Goal: Task Accomplishment & Management: Manage account settings

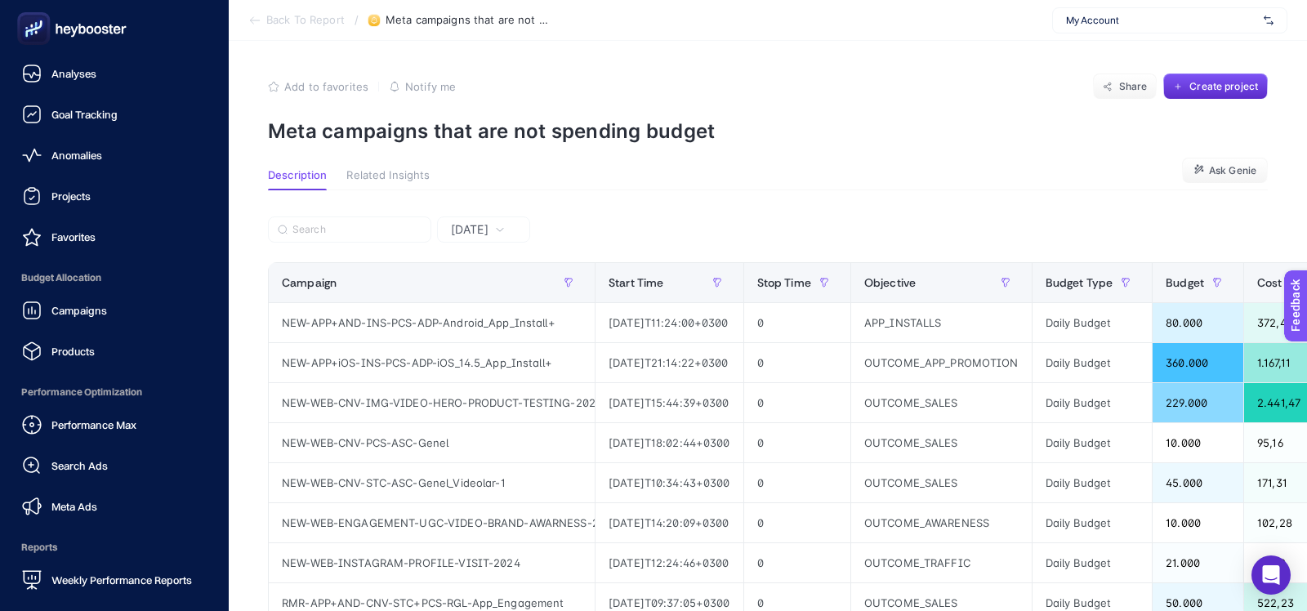
click at [33, 38] on rect at bounding box center [33, 29] width 27 height 27
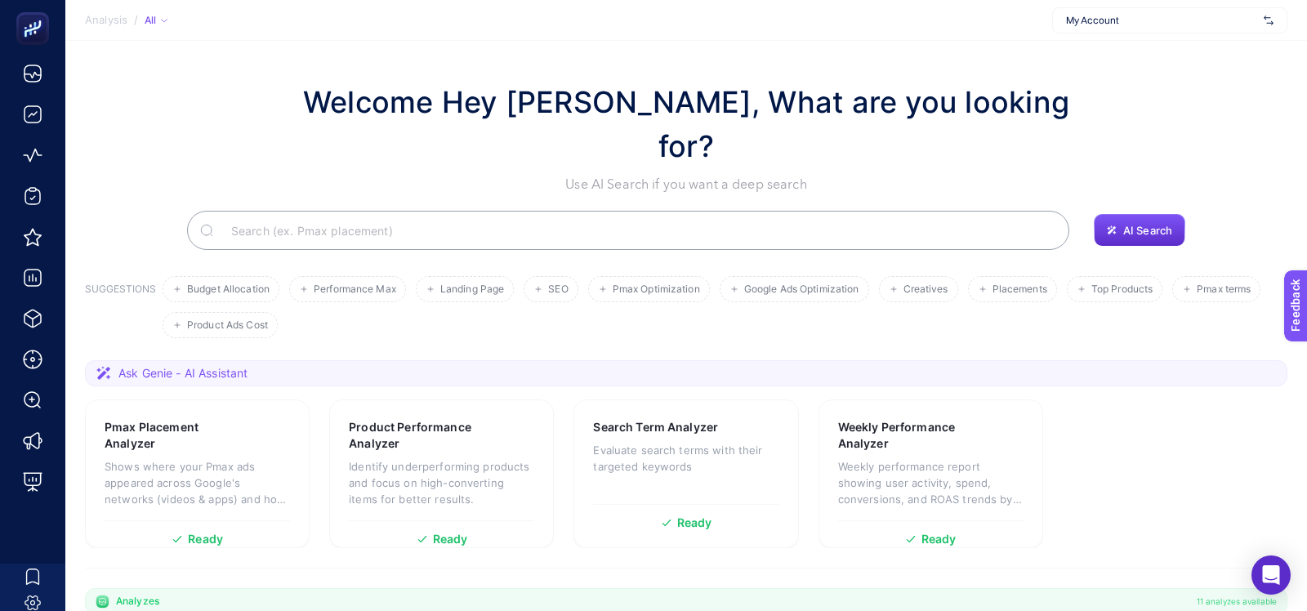
click at [1081, 30] on div "My Account" at bounding box center [1169, 20] width 235 height 26
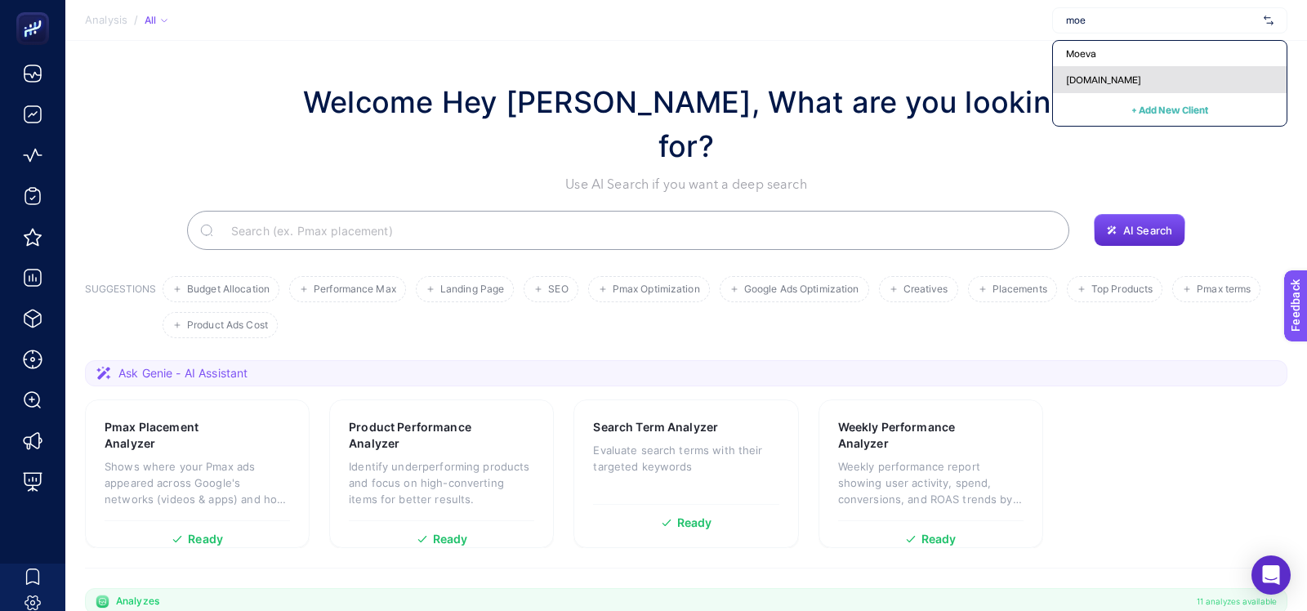
type input "moe"
click at [1076, 83] on span "[DOMAIN_NAME]" at bounding box center [1103, 79] width 75 height 13
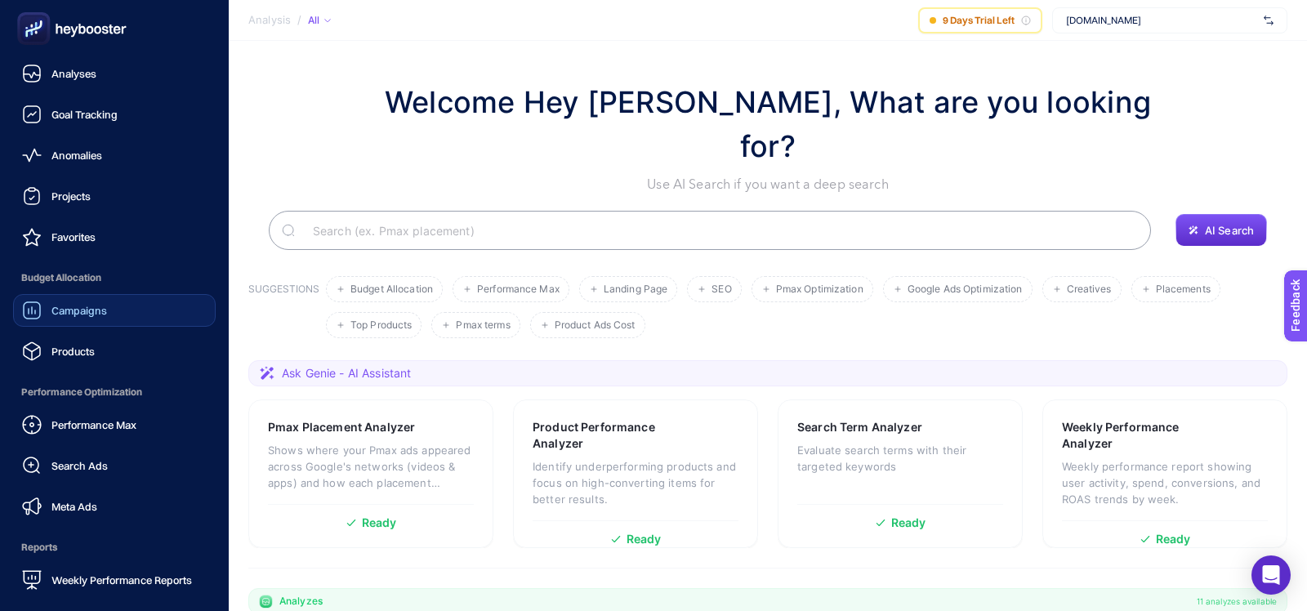
click at [74, 320] on link "Campaigns" at bounding box center [114, 310] width 203 height 33
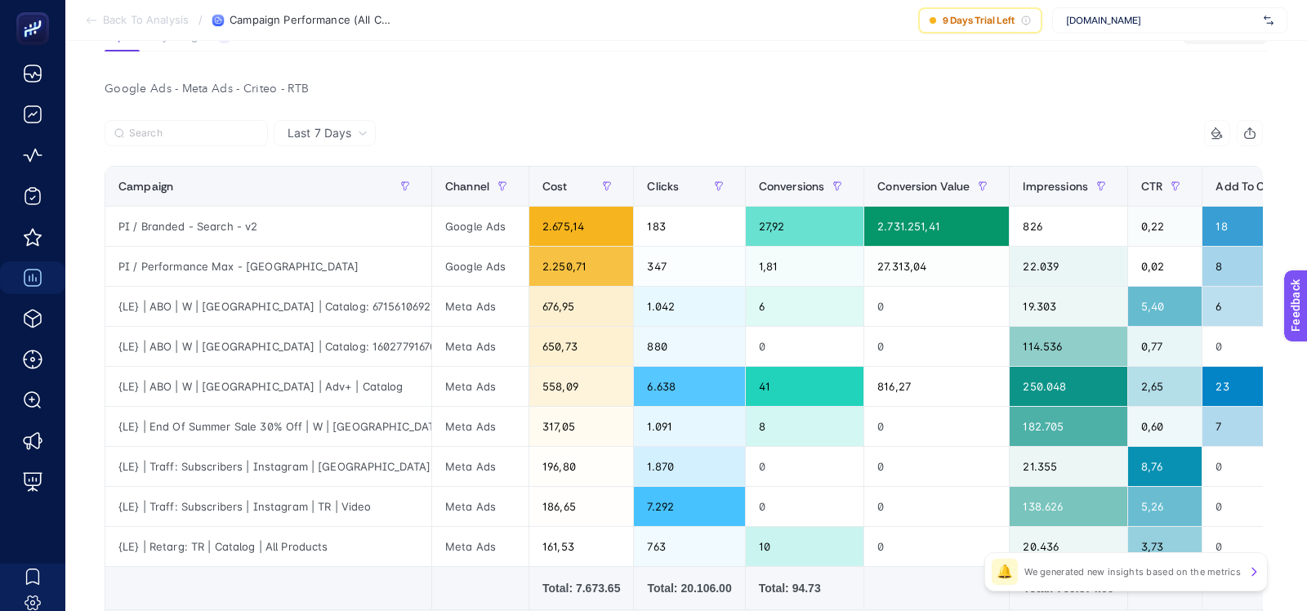
scroll to position [101, 0]
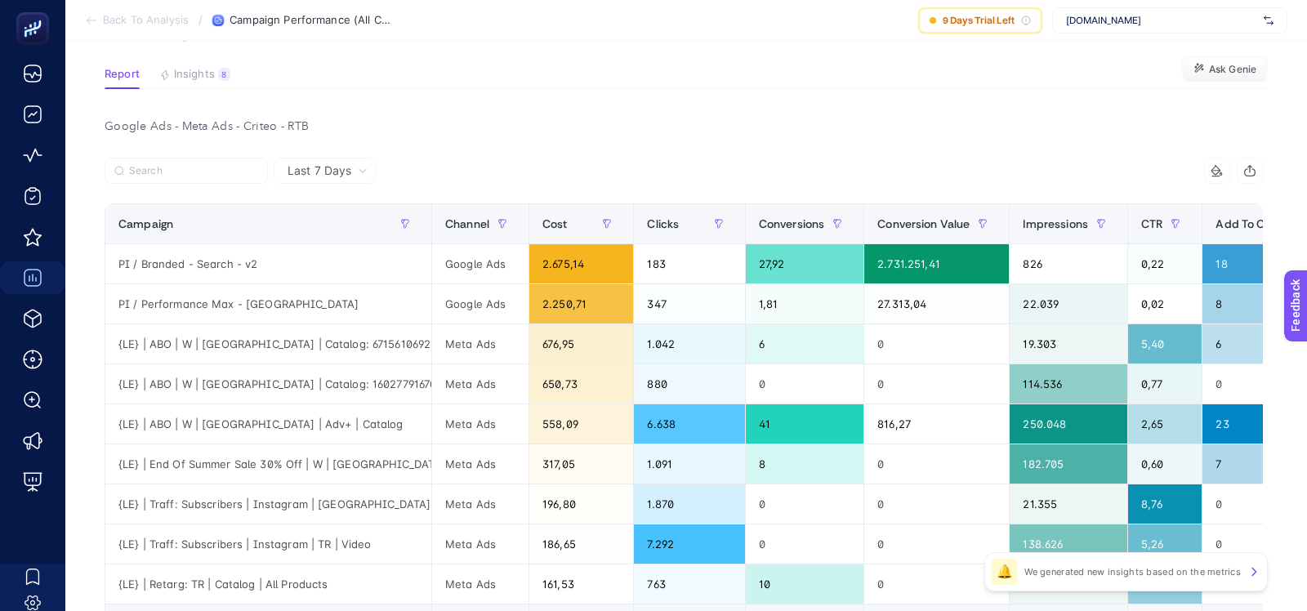
click at [1131, 26] on span "[DOMAIN_NAME]" at bounding box center [1161, 20] width 191 height 13
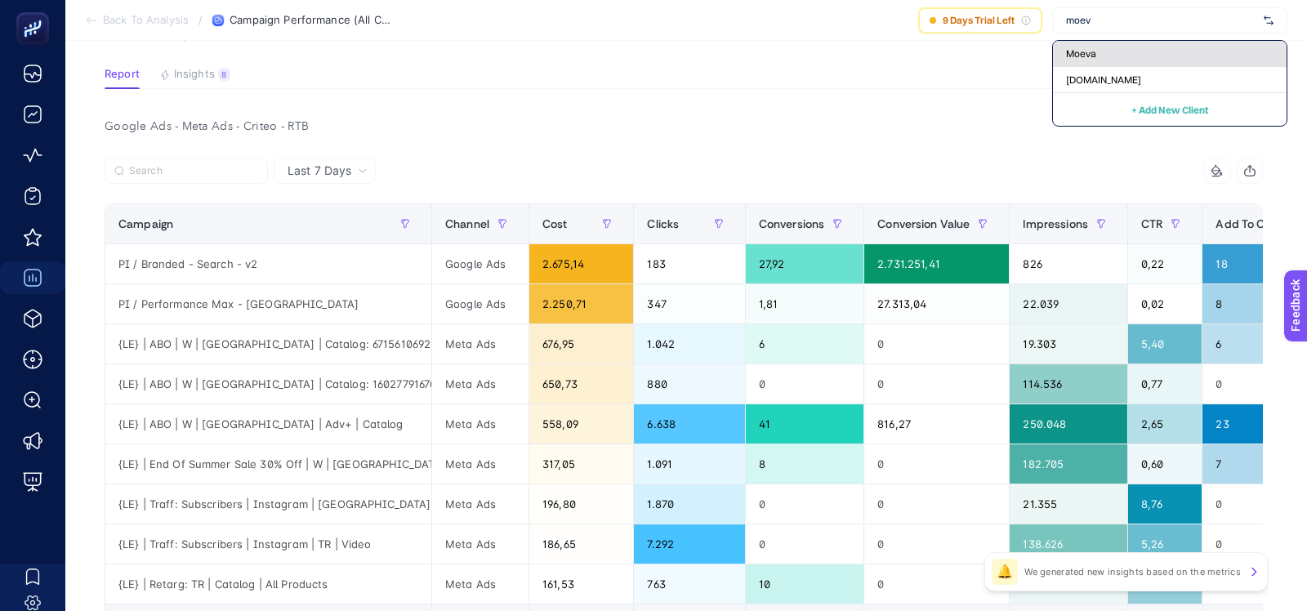
type input "moev"
click at [1078, 48] on span "Moeva" at bounding box center [1081, 53] width 30 height 13
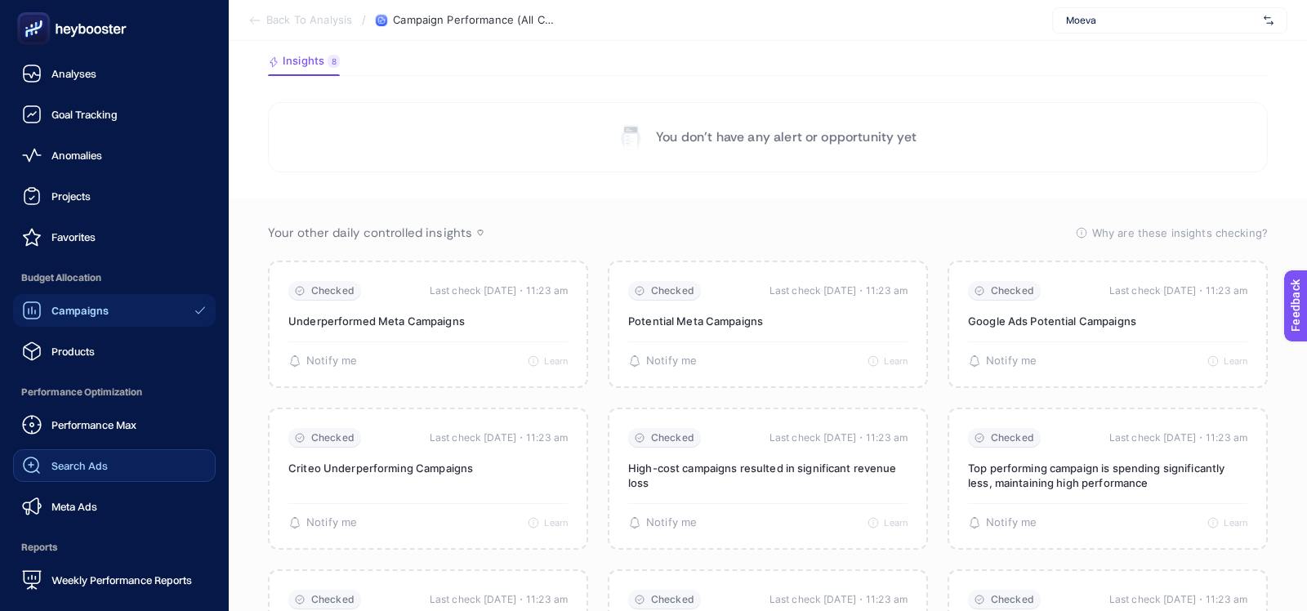
click at [75, 455] on link "Search Ads" at bounding box center [114, 465] width 203 height 33
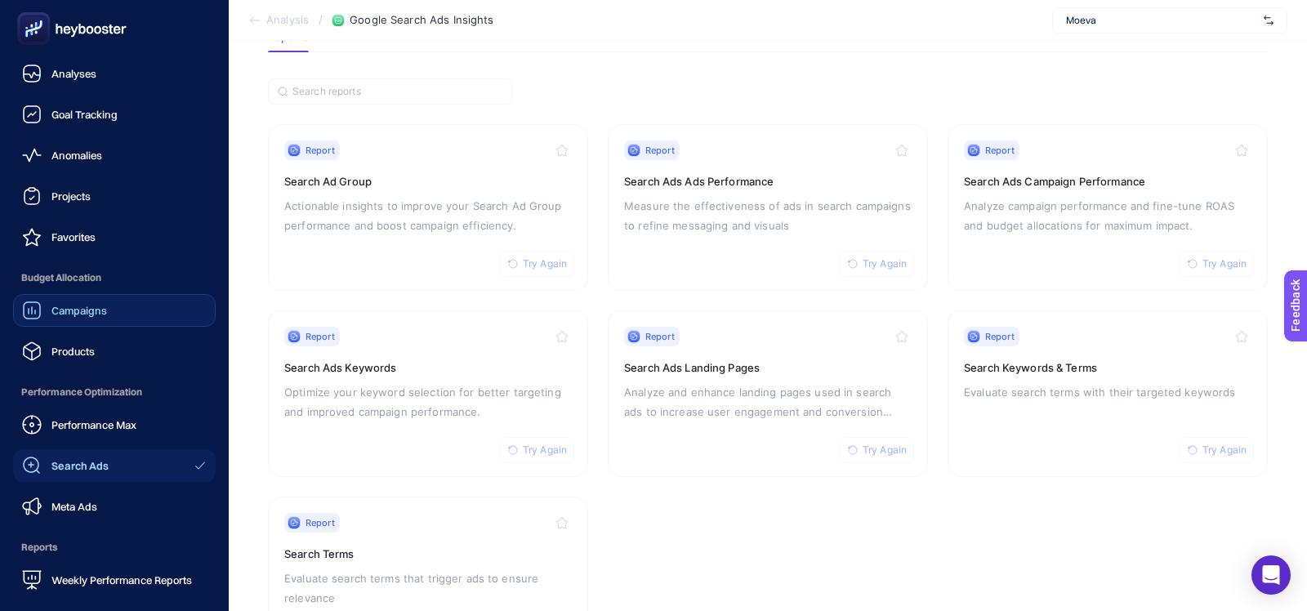
click at [84, 318] on div "Campaigns" at bounding box center [64, 311] width 85 height 20
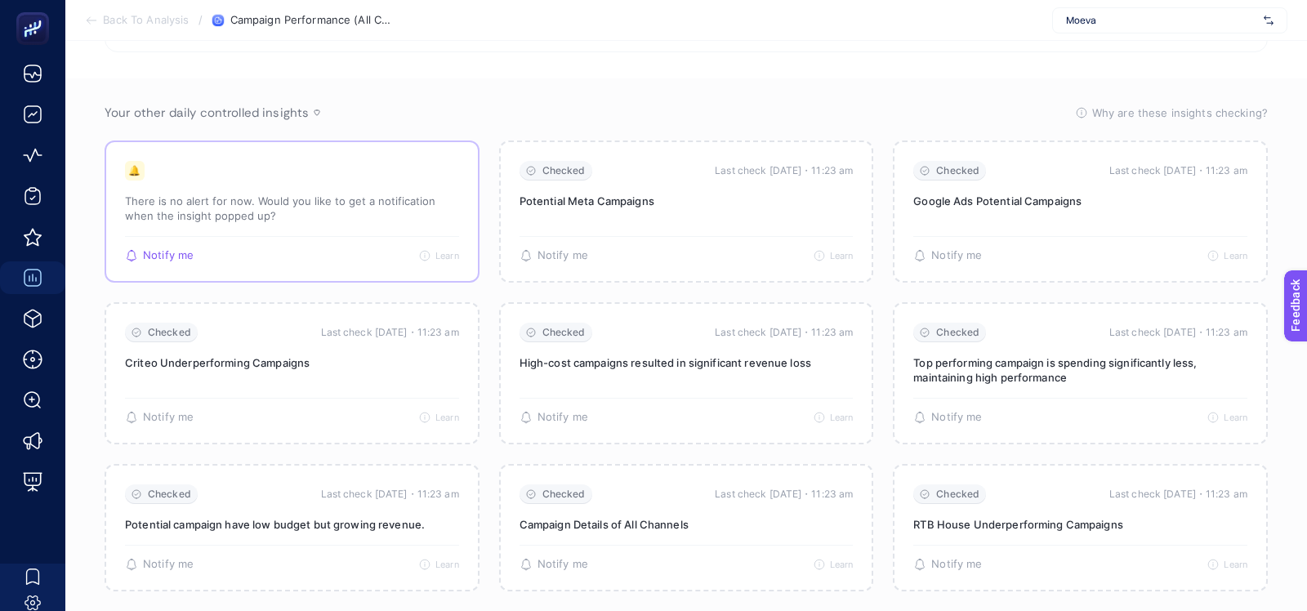
scroll to position [222, 0]
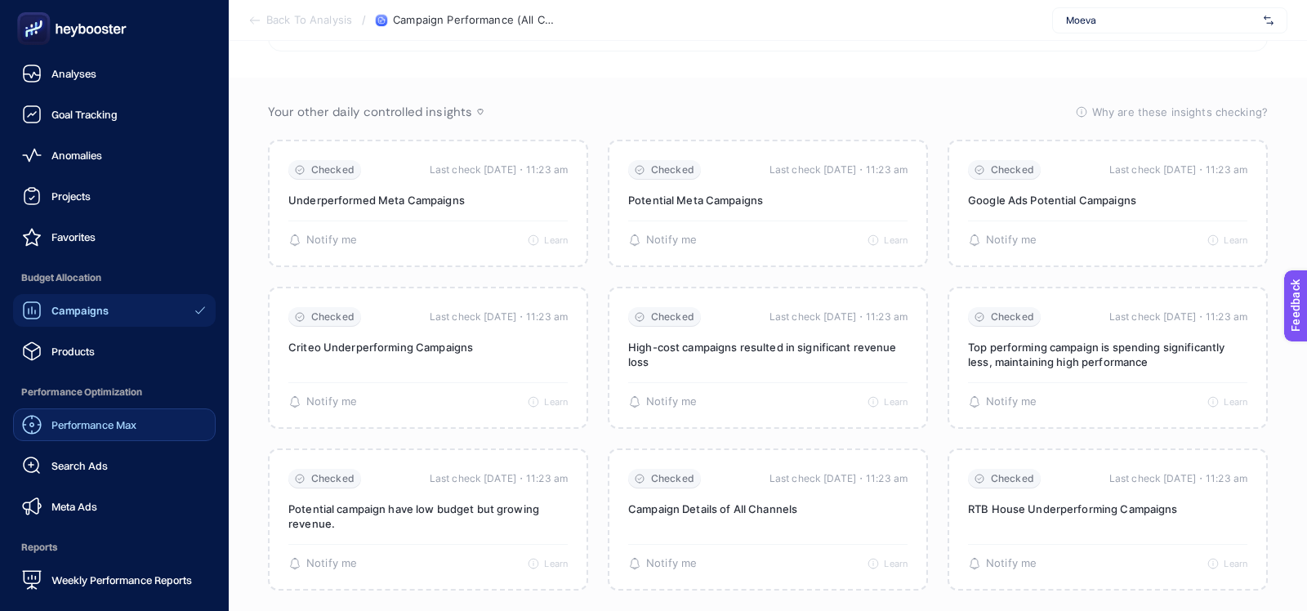
click at [61, 425] on span "Performance Max" at bounding box center [93, 424] width 85 height 13
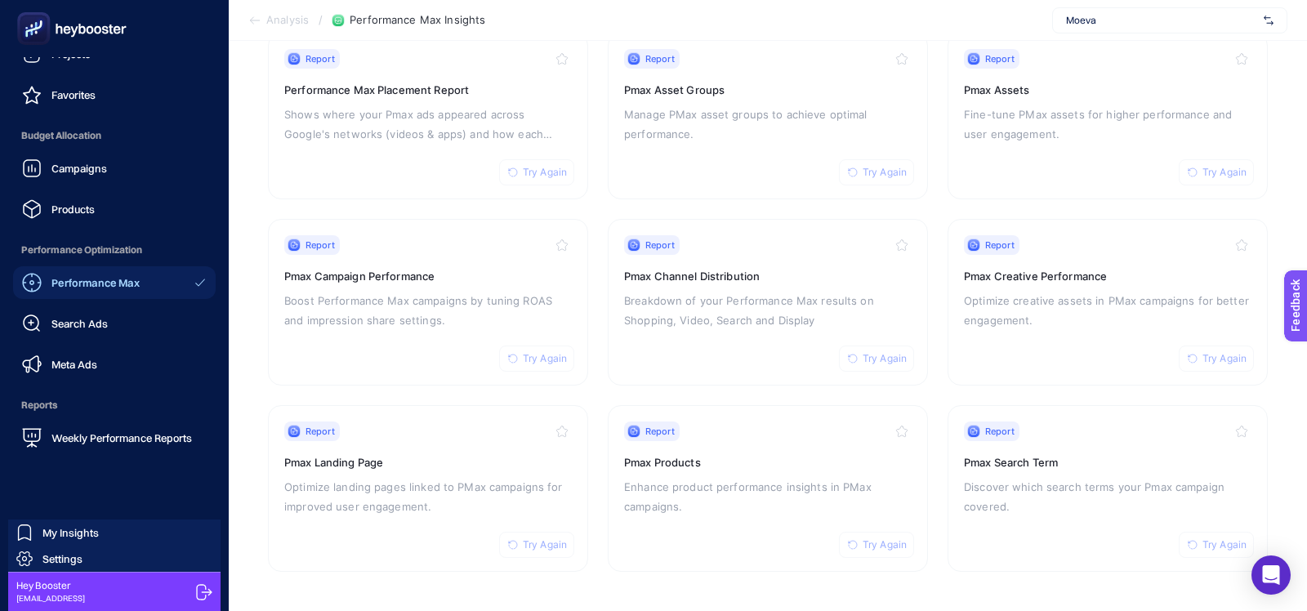
scroll to position [190, 0]
click at [87, 568] on link "Settings" at bounding box center [114, 558] width 212 height 26
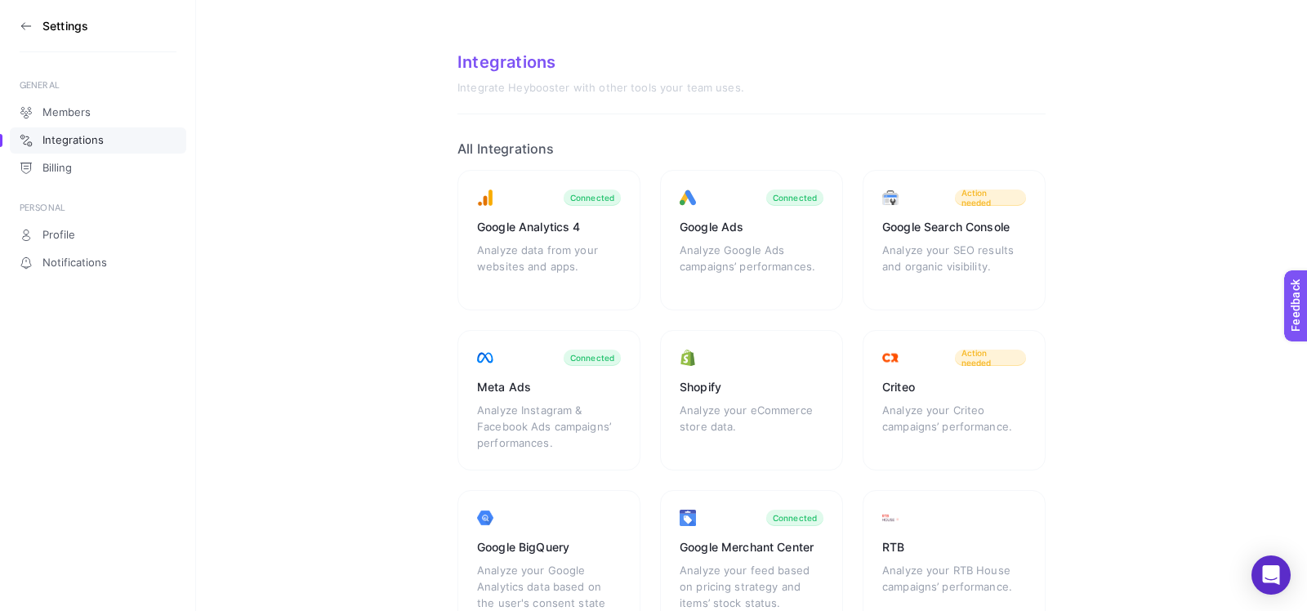
click at [28, 33] on section "Settings" at bounding box center [98, 26] width 157 height 52
click at [24, 28] on icon at bounding box center [26, 26] width 13 height 13
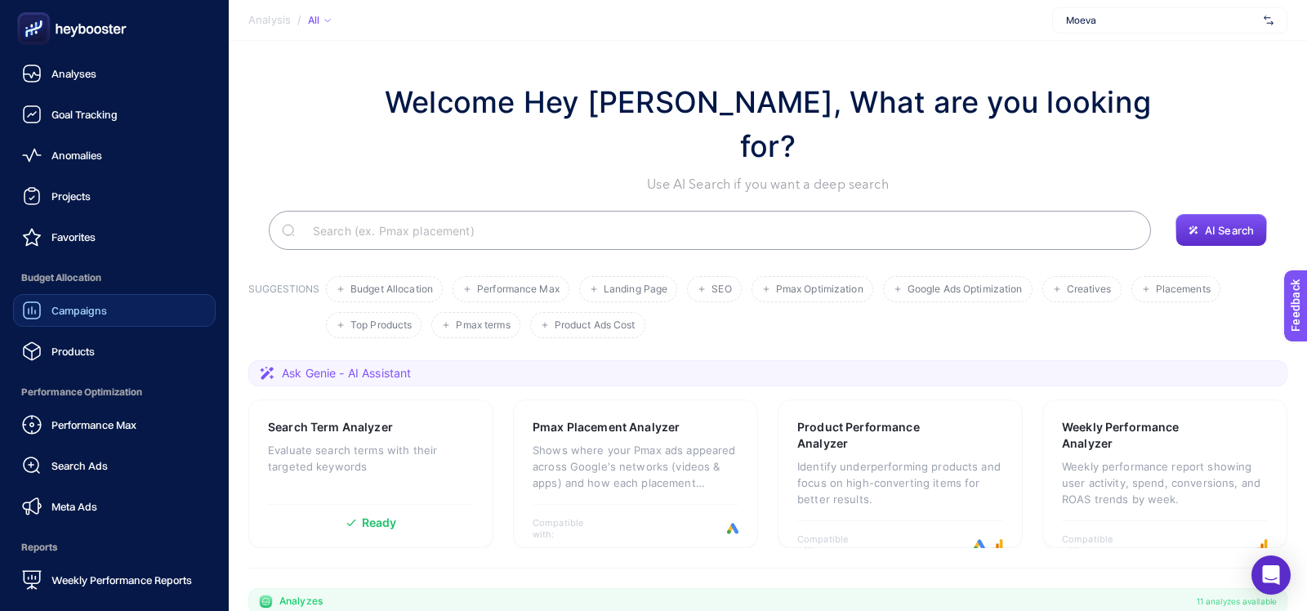
click at [87, 318] on div "Campaigns" at bounding box center [64, 311] width 85 height 20
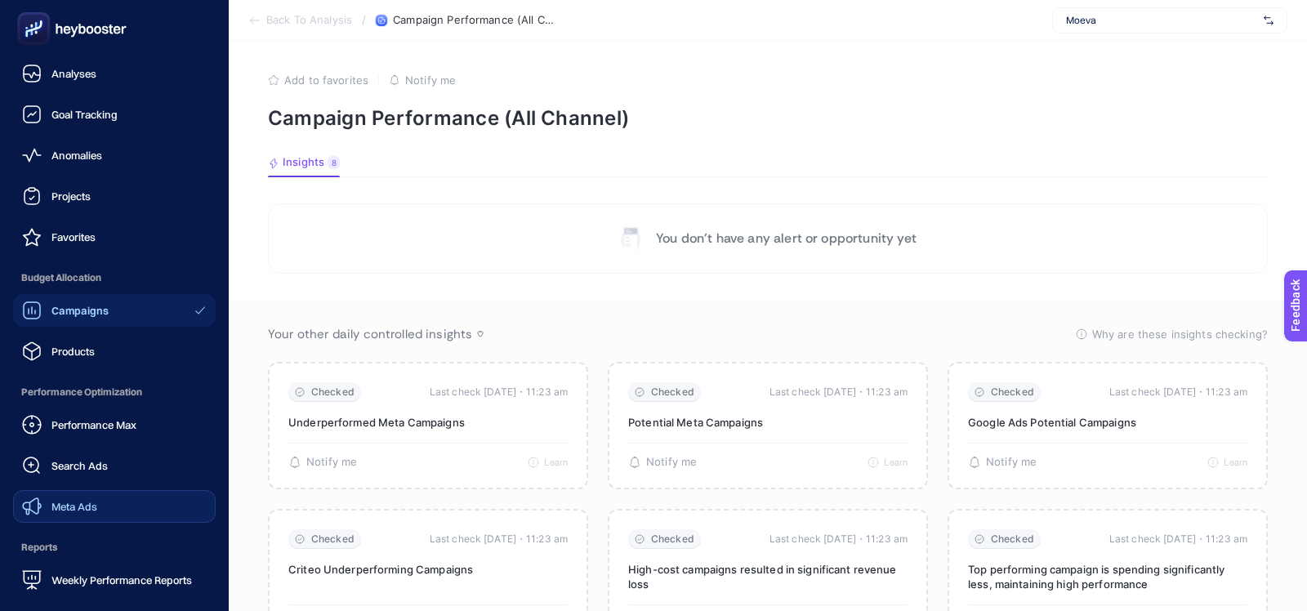
click at [60, 496] on link "Meta Ads" at bounding box center [114, 506] width 203 height 33
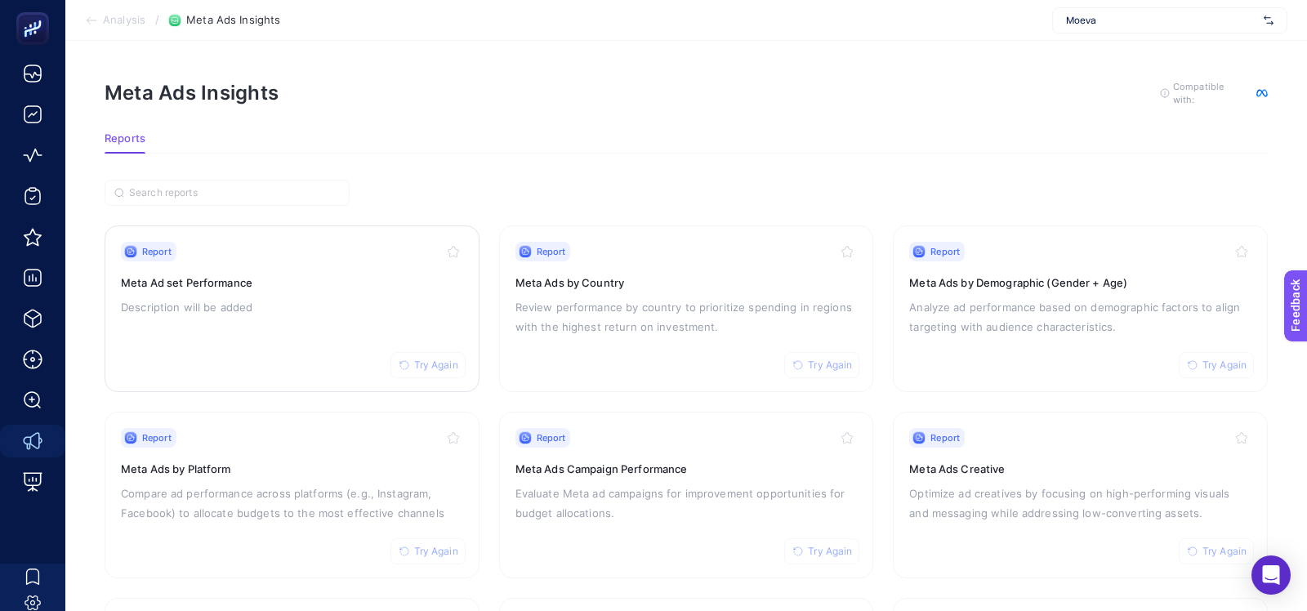
click at [419, 370] on button "Try Again" at bounding box center [427, 365] width 75 height 26
click at [788, 367] on button "Try Again" at bounding box center [821, 365] width 75 height 26
click at [825, 550] on span "Try Again" at bounding box center [830, 551] width 44 height 13
click at [424, 554] on span "Try Again" at bounding box center [436, 551] width 44 height 13
click at [1227, 549] on span "Try Again" at bounding box center [1224, 551] width 44 height 13
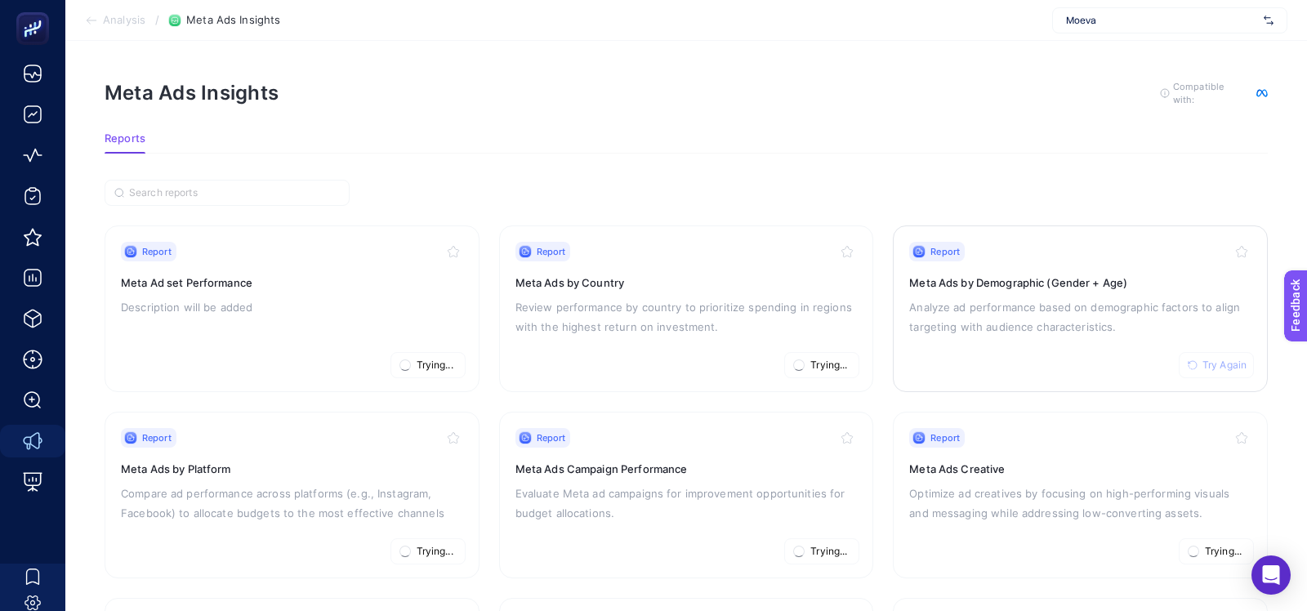
click at [1213, 368] on span "Try Again" at bounding box center [1224, 364] width 44 height 13
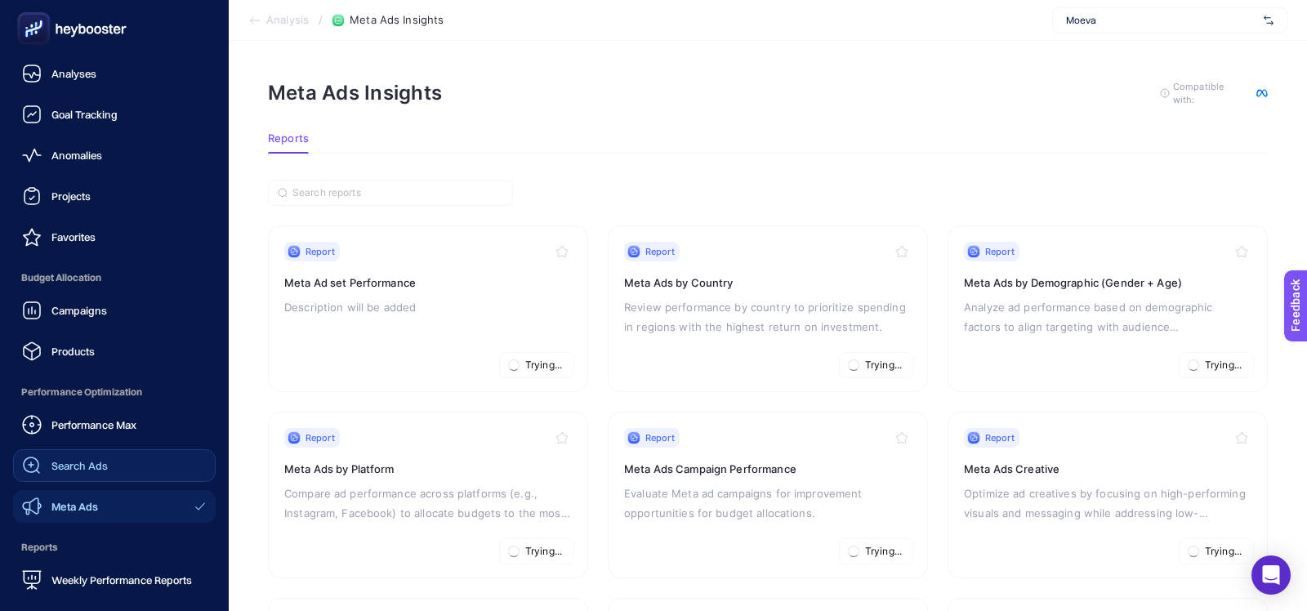
click at [73, 478] on link "Search Ads" at bounding box center [114, 465] width 203 height 33
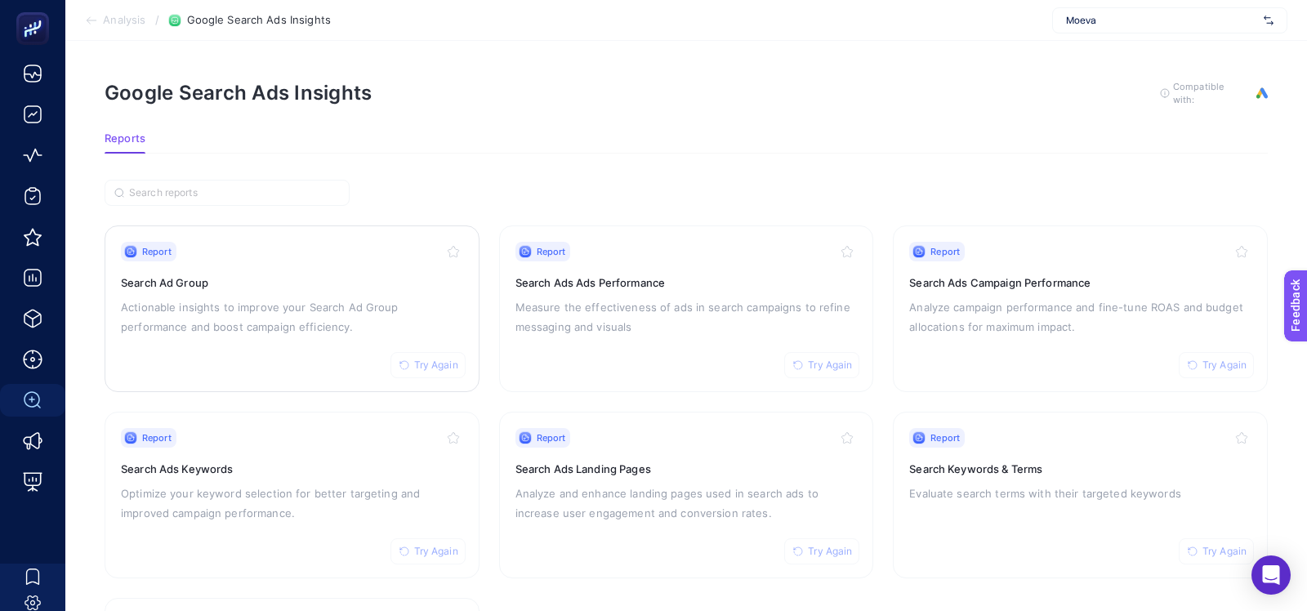
click at [417, 367] on span "Try Again" at bounding box center [436, 364] width 44 height 13
click at [700, 359] on div "Report Try Again Search Ads Ads Performance Measure the effectiveness of ads in…" at bounding box center [686, 309] width 342 height 134
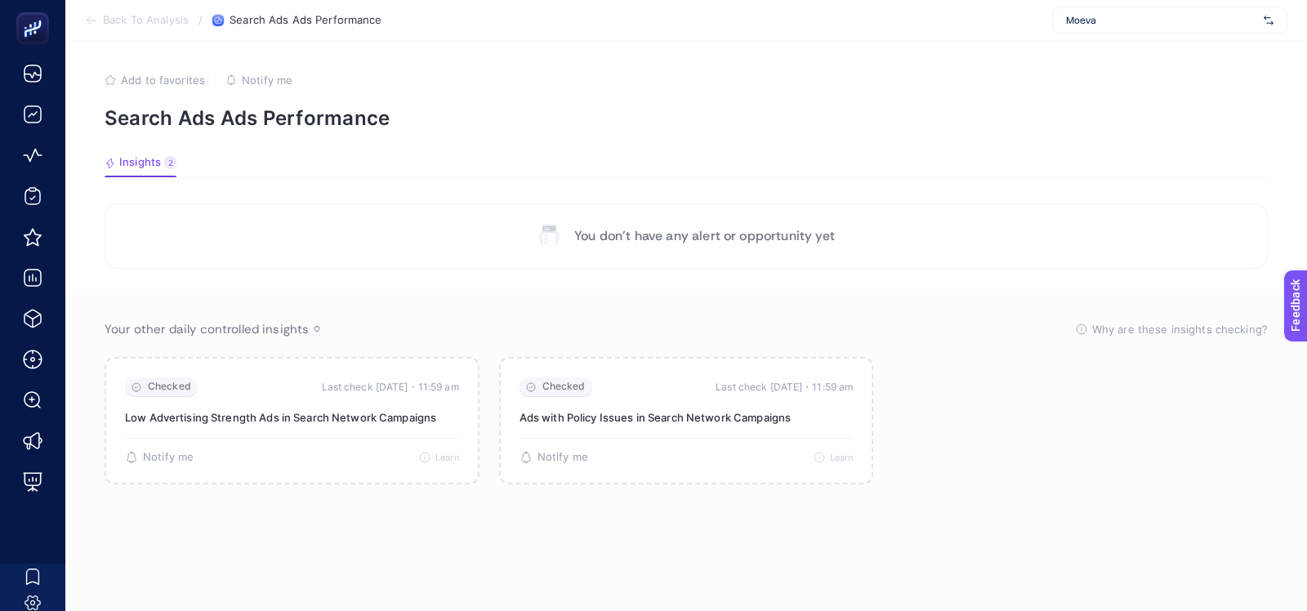
click at [92, 25] on icon at bounding box center [91, 20] width 13 height 13
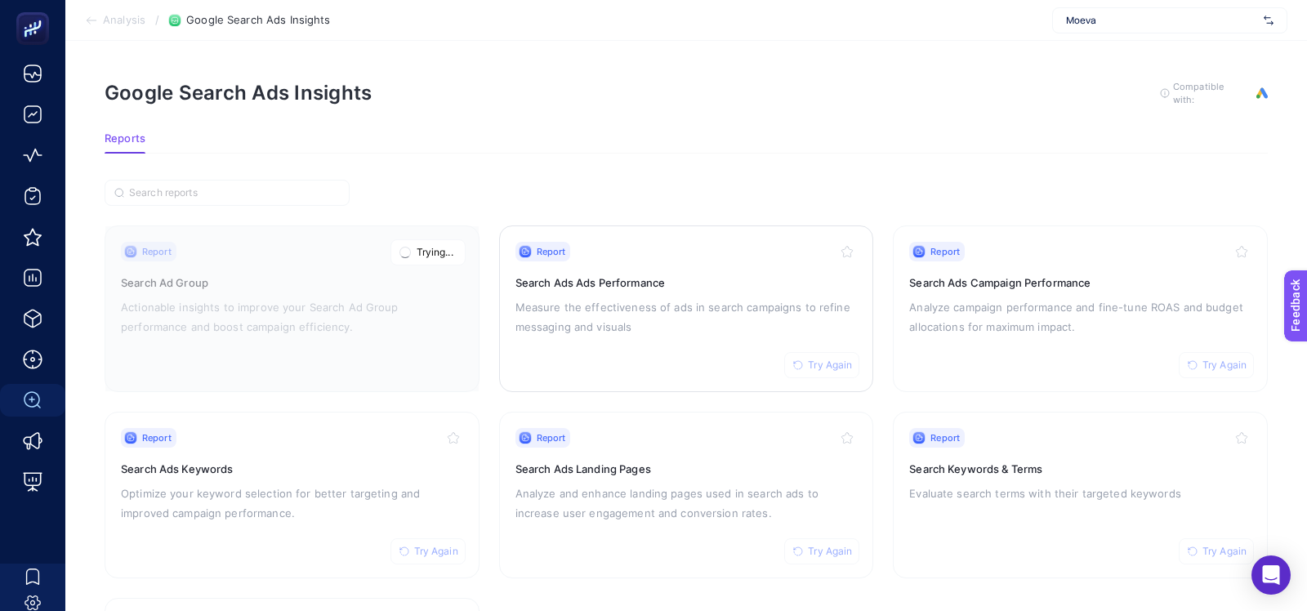
click at [821, 360] on span "Try Again" at bounding box center [830, 364] width 44 height 13
click at [1182, 365] on button "Try Again" at bounding box center [1215, 365] width 75 height 26
click at [1215, 545] on span "Try Again" at bounding box center [1224, 551] width 44 height 13
click at [792, 539] on button "Try Again" at bounding box center [821, 551] width 75 height 26
click at [420, 551] on span "Try Again" at bounding box center [436, 551] width 44 height 13
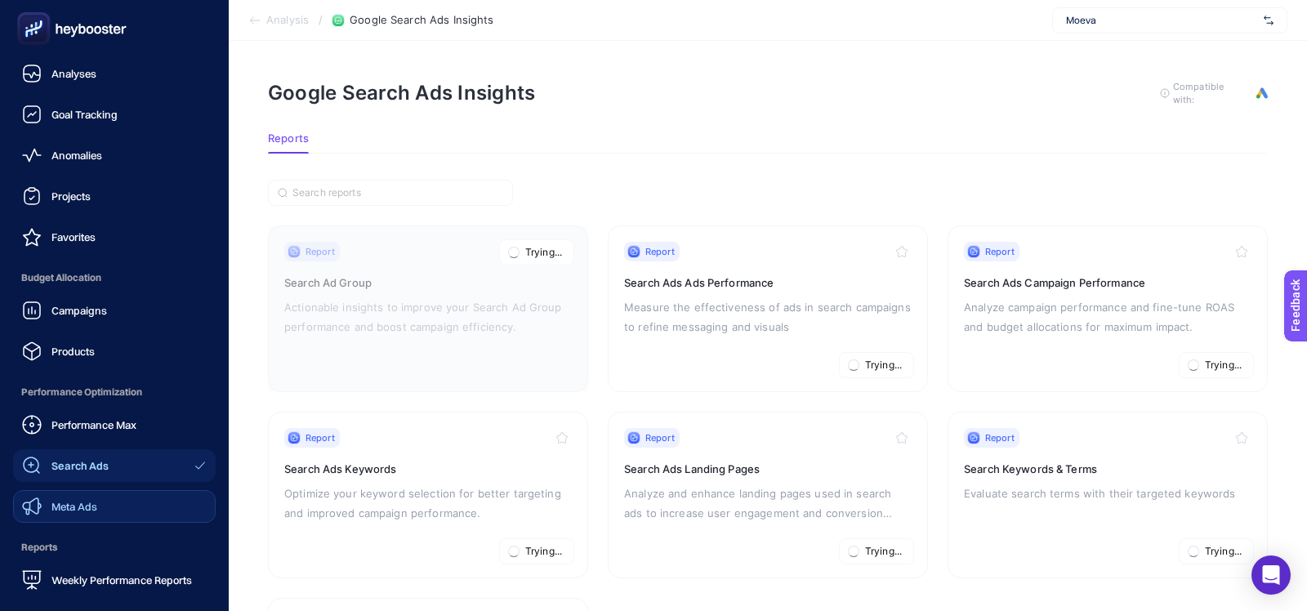
click at [60, 498] on div "Meta Ads" at bounding box center [59, 506] width 75 height 20
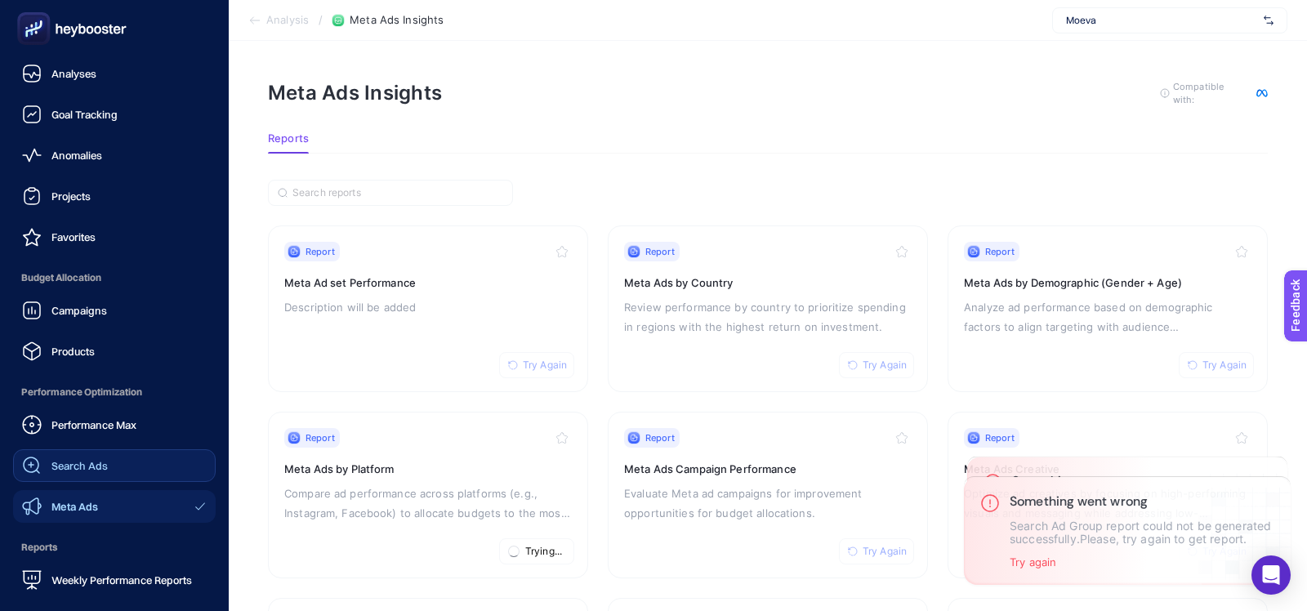
click at [60, 472] on div "Search Ads" at bounding box center [65, 466] width 86 height 20
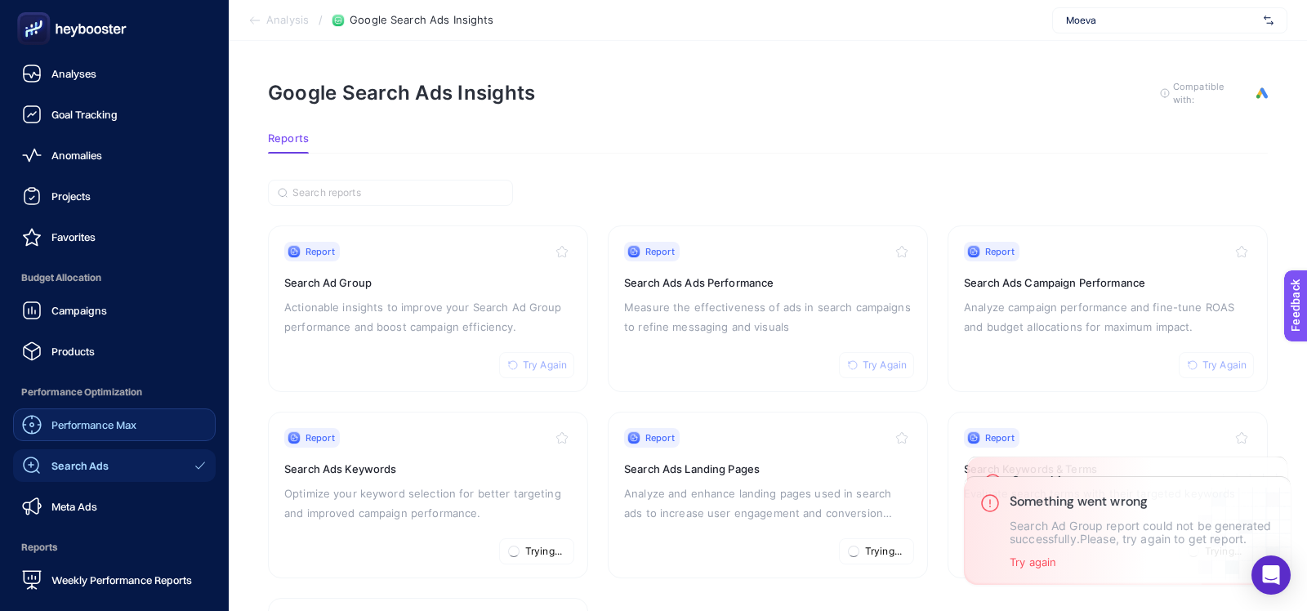
click at [70, 425] on span "Performance Max" at bounding box center [93, 424] width 85 height 13
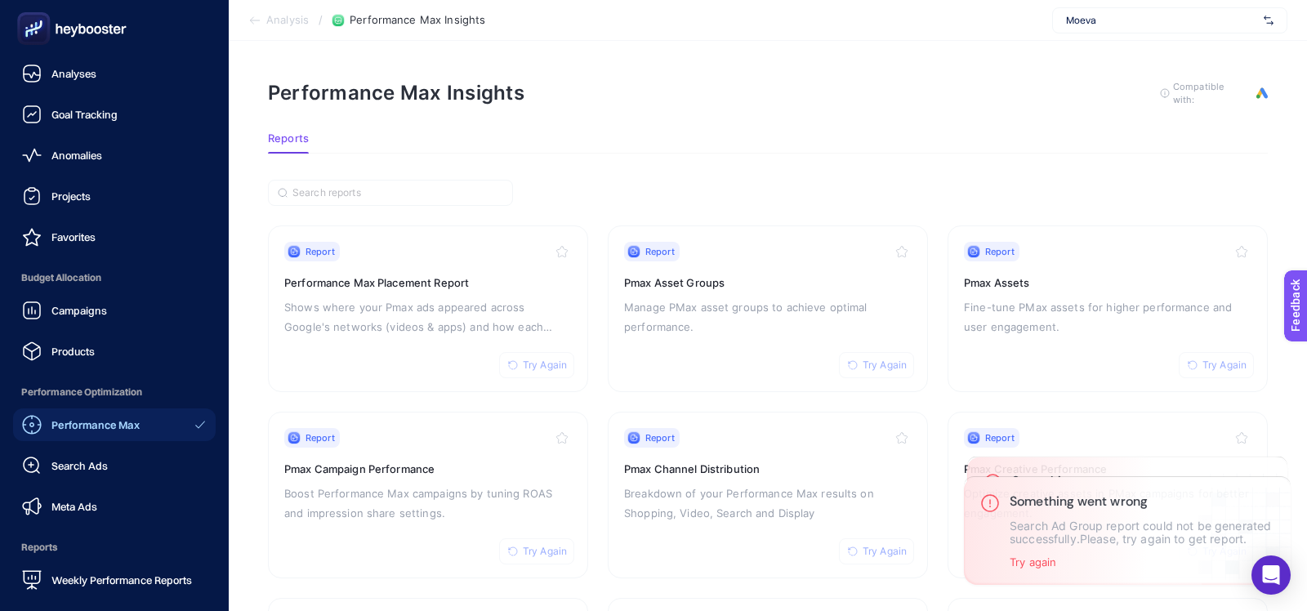
click at [77, 329] on div "Campaigns Products" at bounding box center [114, 330] width 203 height 73
click at [77, 314] on span "Campaigns" at bounding box center [79, 310] width 56 height 13
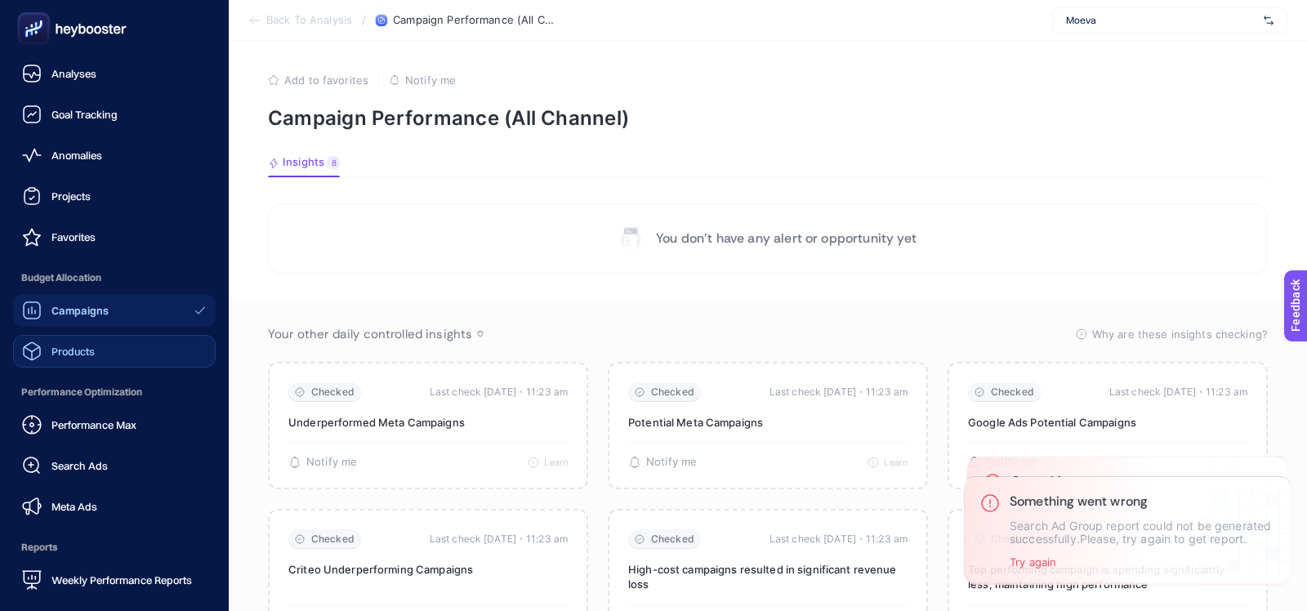
click at [119, 353] on link "Products" at bounding box center [114, 351] width 203 height 33
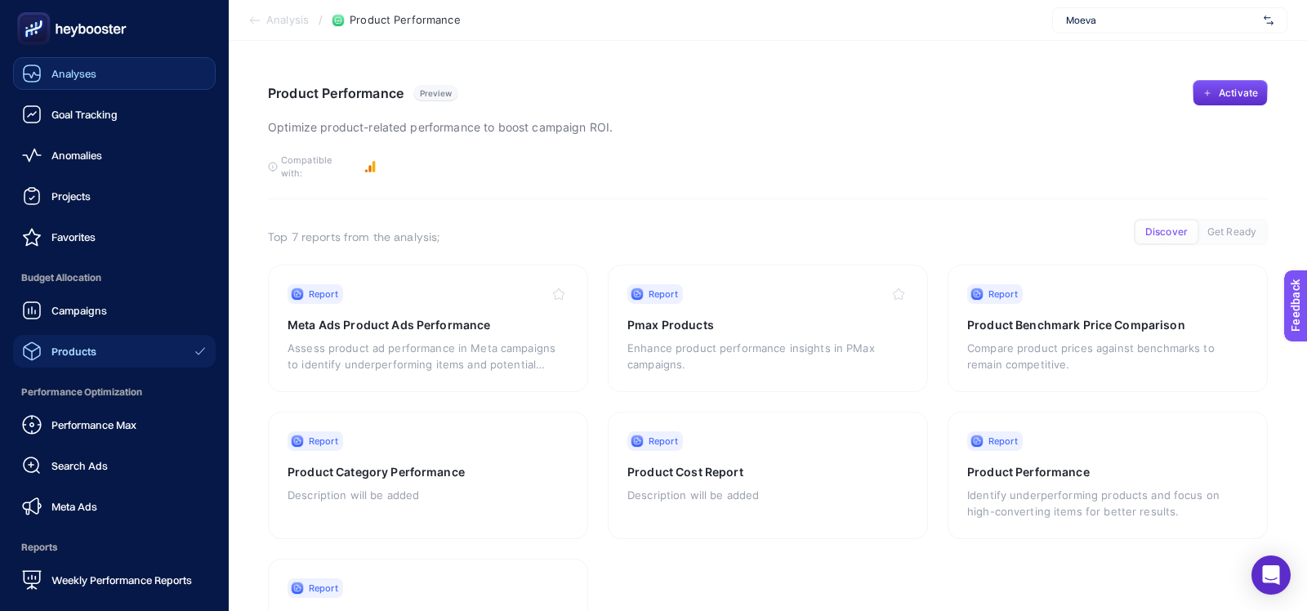
click at [67, 67] on span "Analyses" at bounding box center [73, 73] width 45 height 13
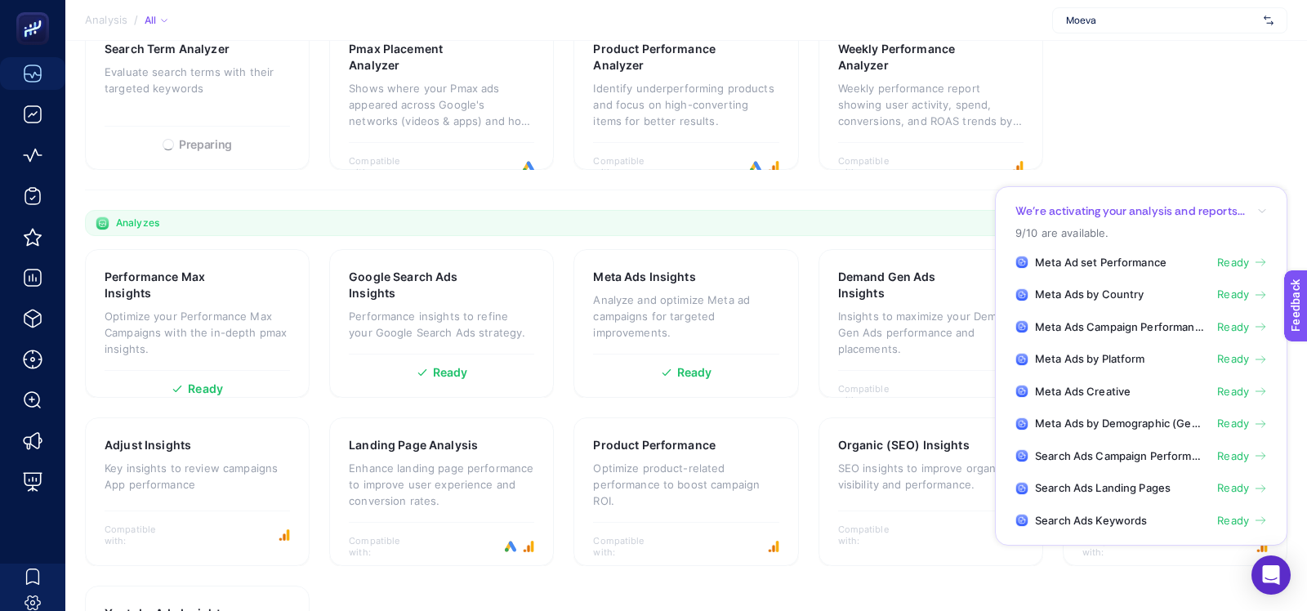
scroll to position [379, 0]
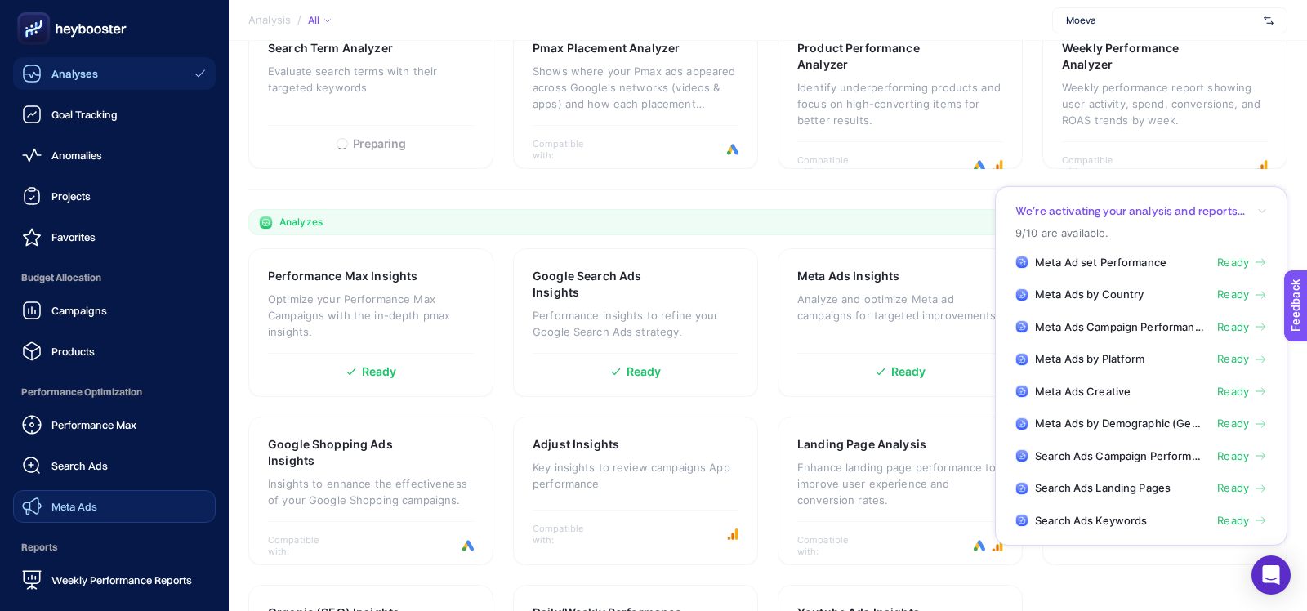
click at [93, 508] on span "Meta Ads" at bounding box center [74, 506] width 46 height 13
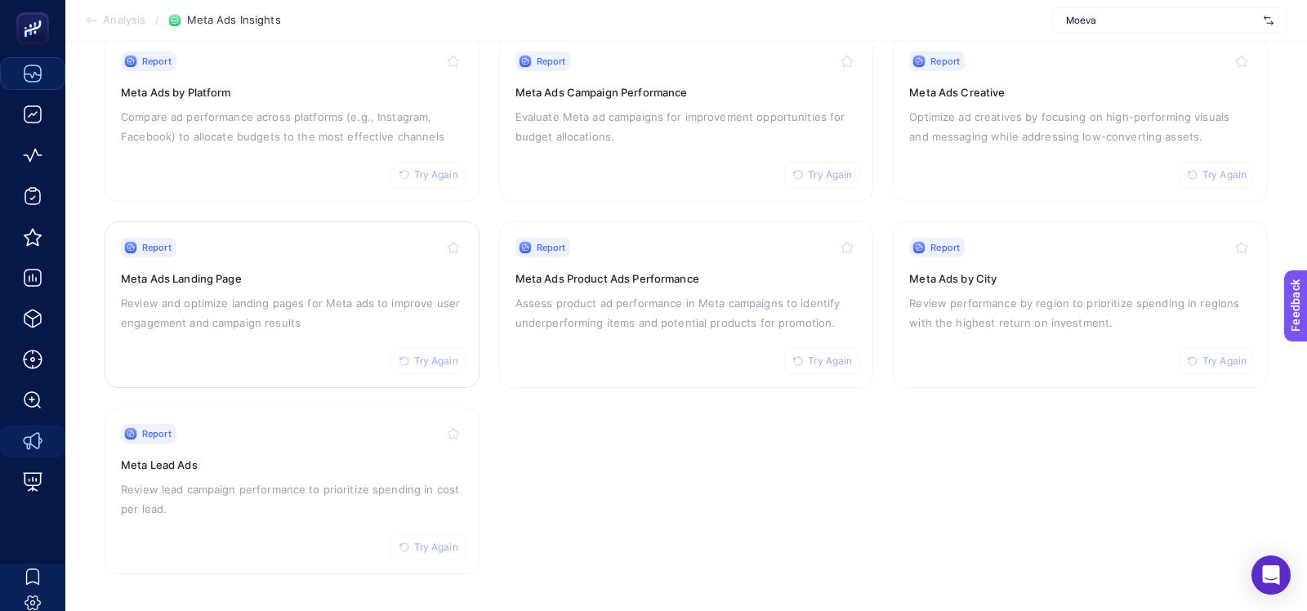
click at [391, 311] on p "Review and optimize landing pages for Meta ads to improve user engagement and c…" at bounding box center [292, 312] width 342 height 39
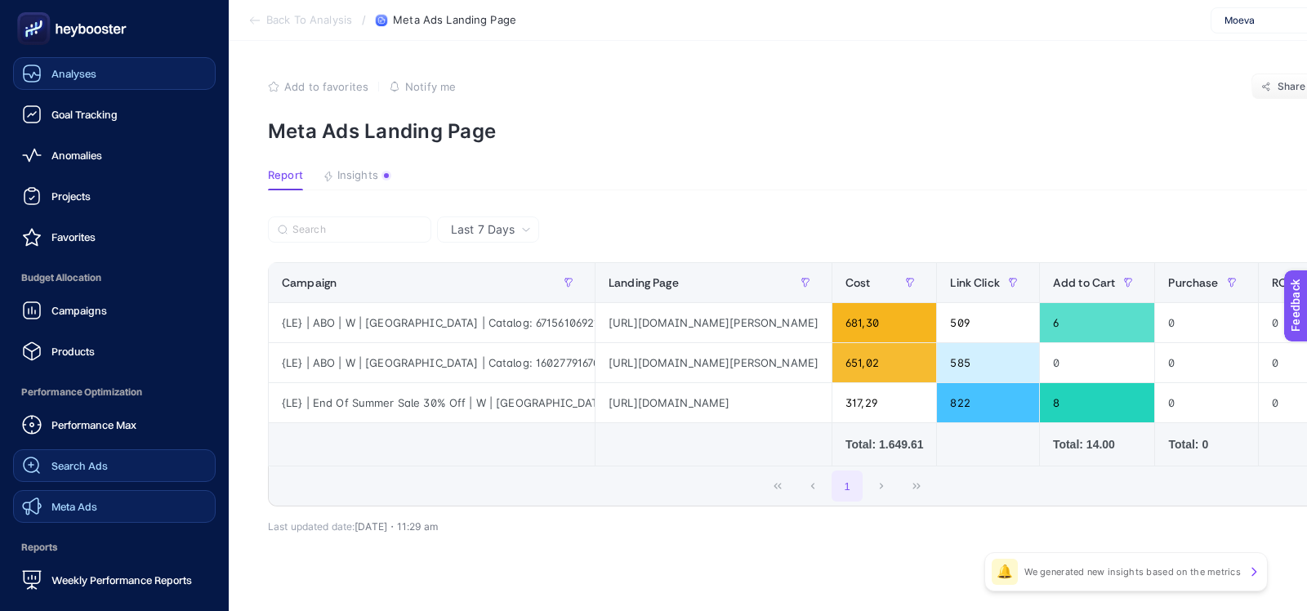
click at [63, 457] on div "Search Ads" at bounding box center [65, 466] width 86 height 20
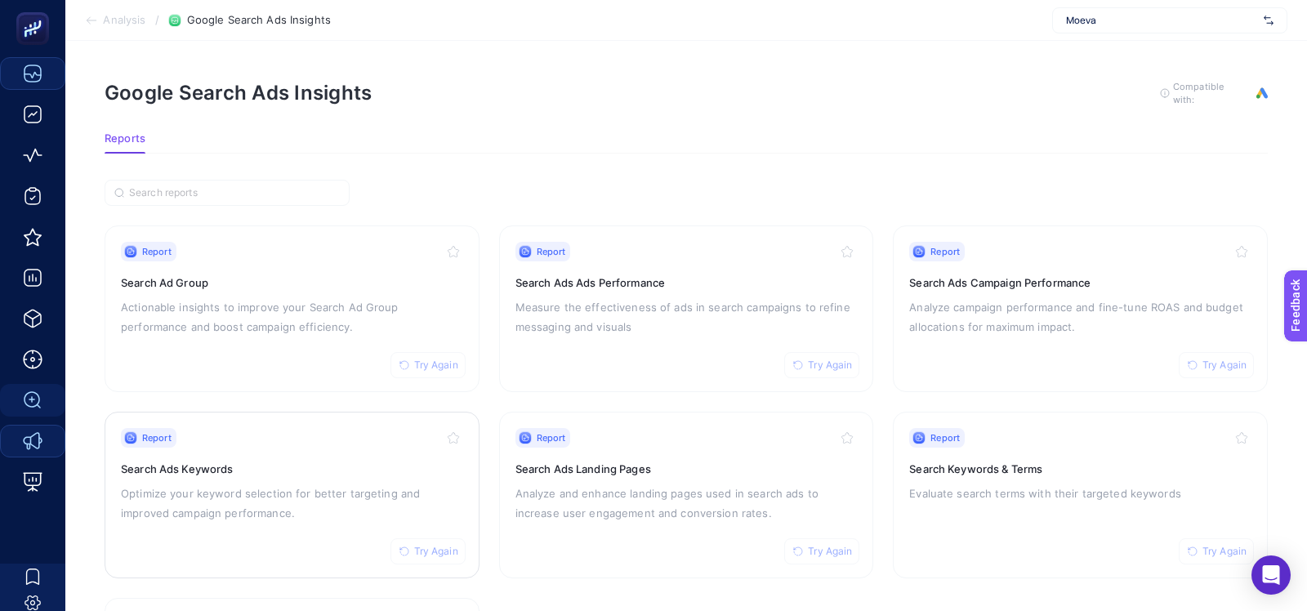
click at [309, 445] on div "Report Try Again Search Ads Keywords Optimize your keyword selection for better…" at bounding box center [292, 495] width 342 height 134
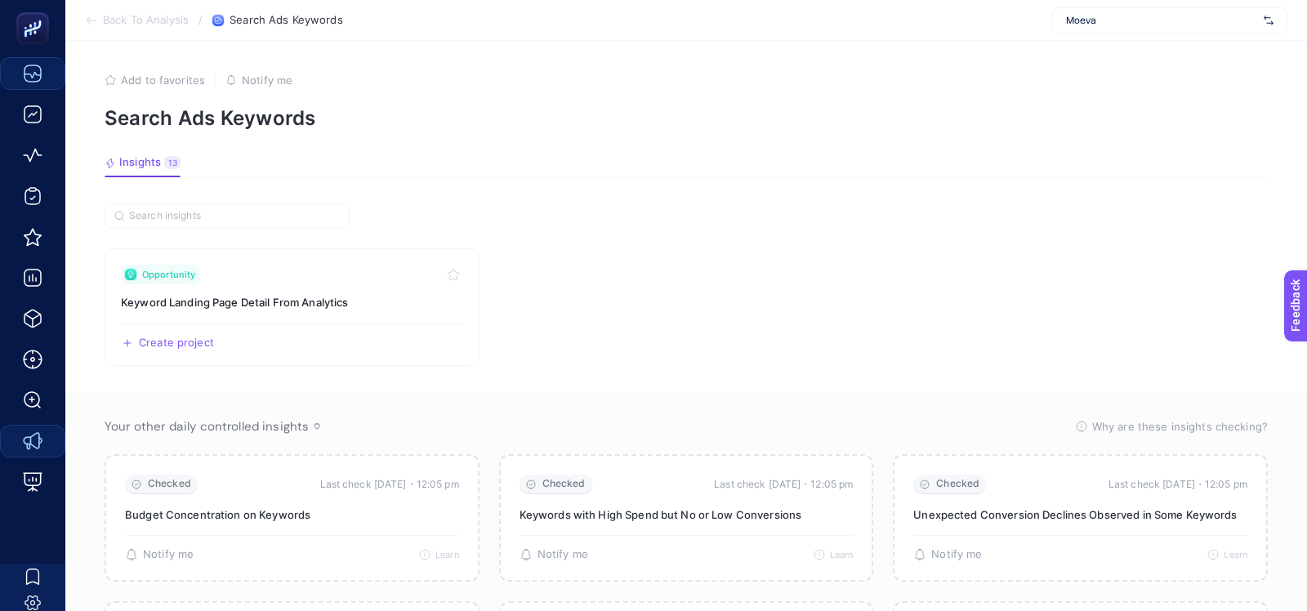
click at [95, 21] on icon at bounding box center [91, 20] width 13 height 13
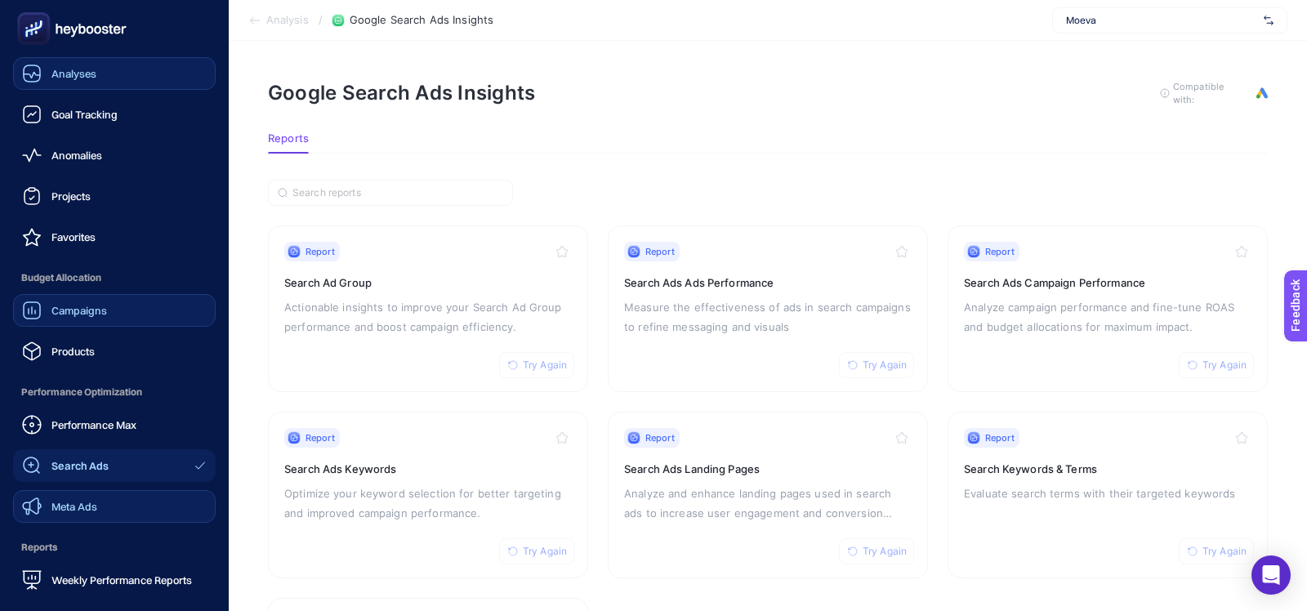
click at [85, 310] on span "Campaigns" at bounding box center [79, 310] width 56 height 13
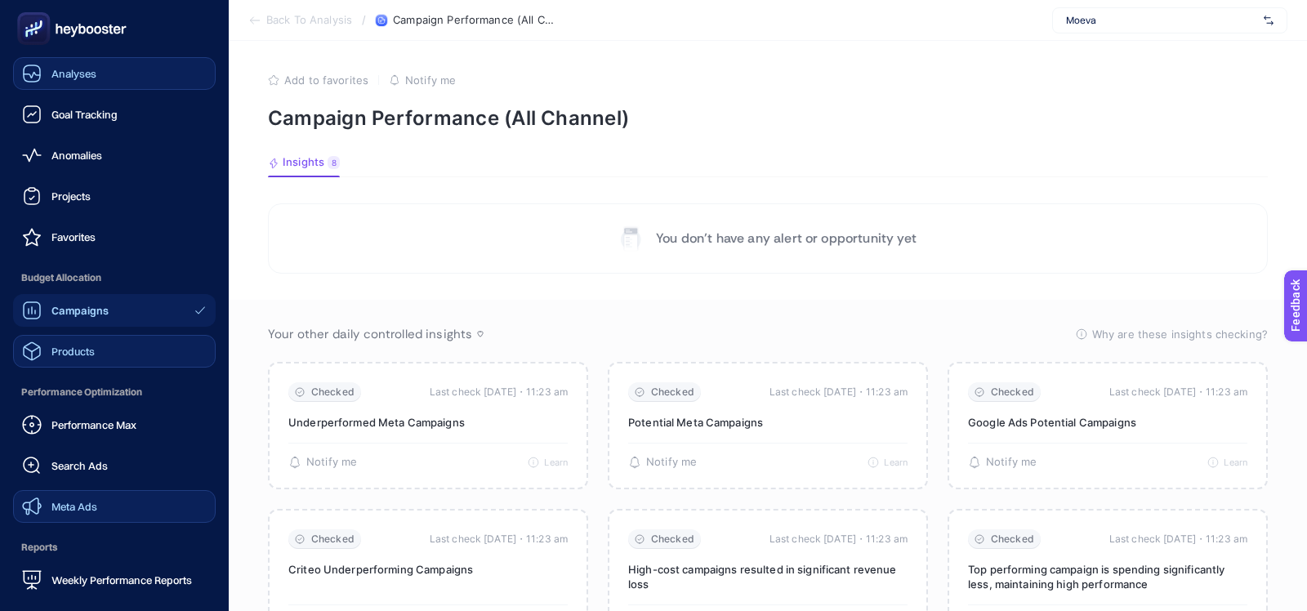
click at [109, 357] on link "Products" at bounding box center [114, 351] width 203 height 33
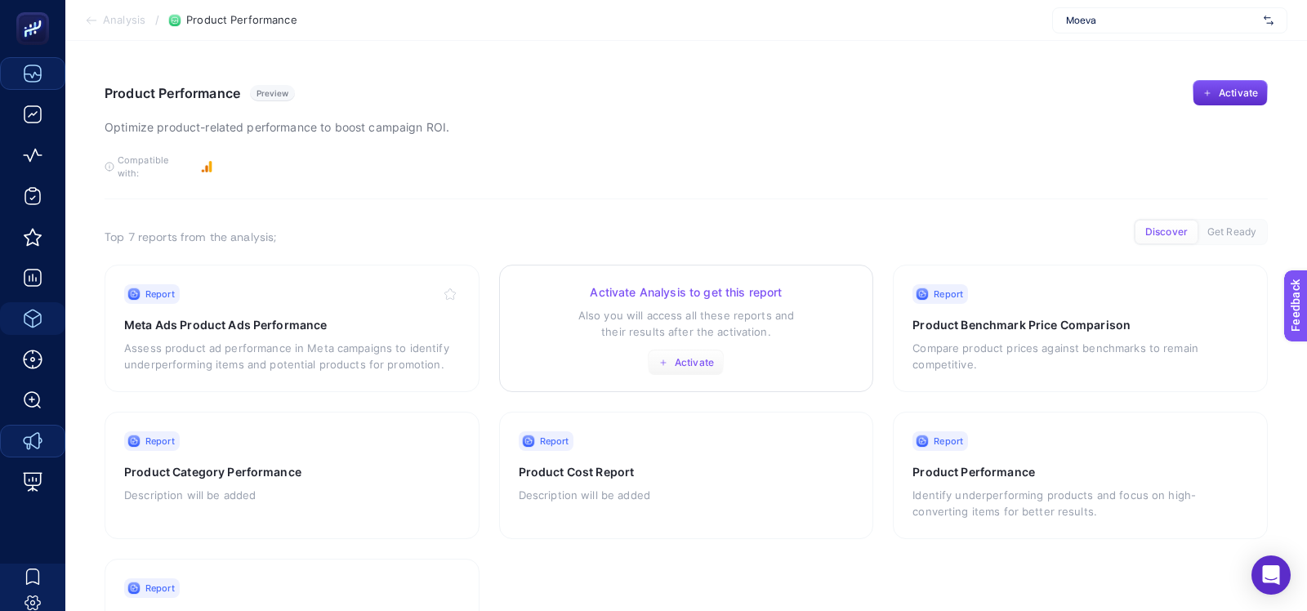
click at [682, 356] on span "Activate" at bounding box center [694, 362] width 39 height 13
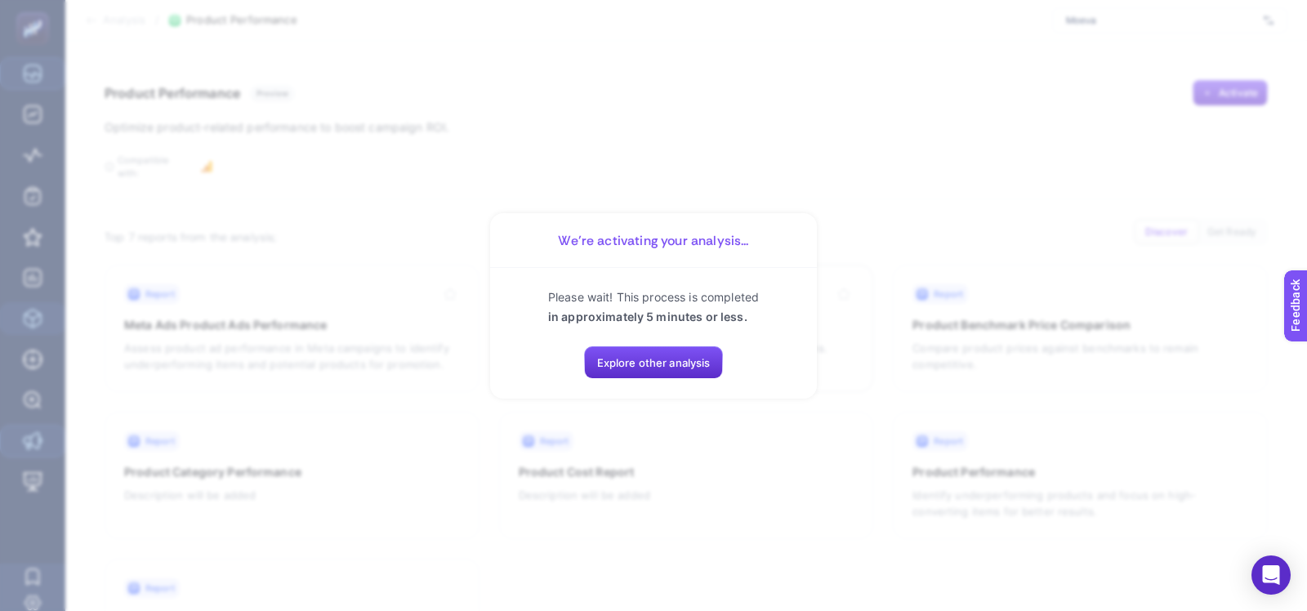
click at [619, 468] on section "We’re activating your analysis... Please wait! This process is completed in app…" at bounding box center [653, 305] width 1307 height 611
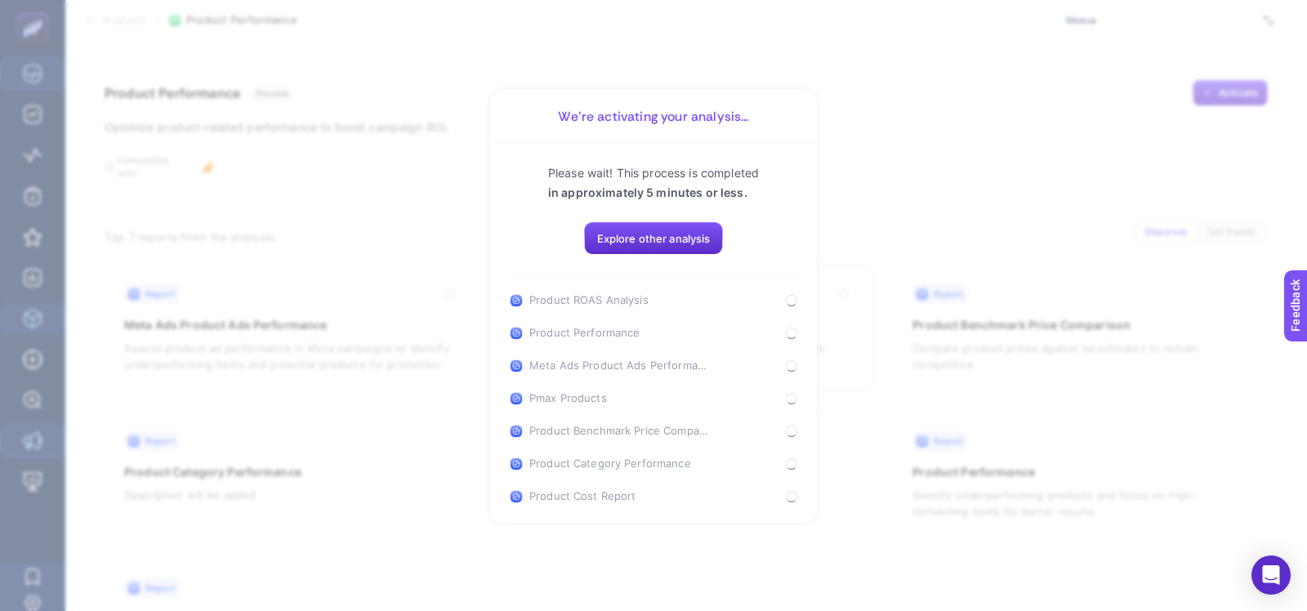
click at [755, 254] on div "Please wait! This process is completed in approximately 5 minutes or less. Expl…" at bounding box center [653, 218] width 287 height 111
click at [692, 251] on button "Explore other analysis" at bounding box center [654, 238] width 140 height 33
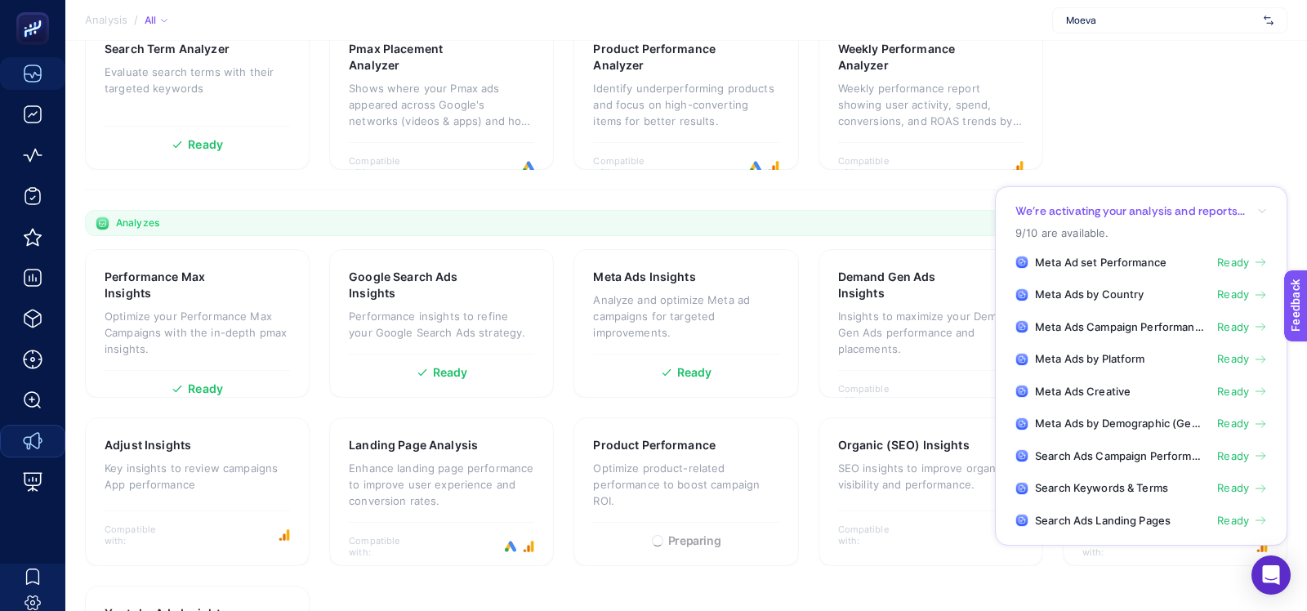
scroll to position [379, 0]
click at [1115, 479] on ul "Meta Ad set Performance Ready Meta Ads by Country Ready Meta Ads Campaign Perfo…" at bounding box center [1141, 392] width 252 height 274
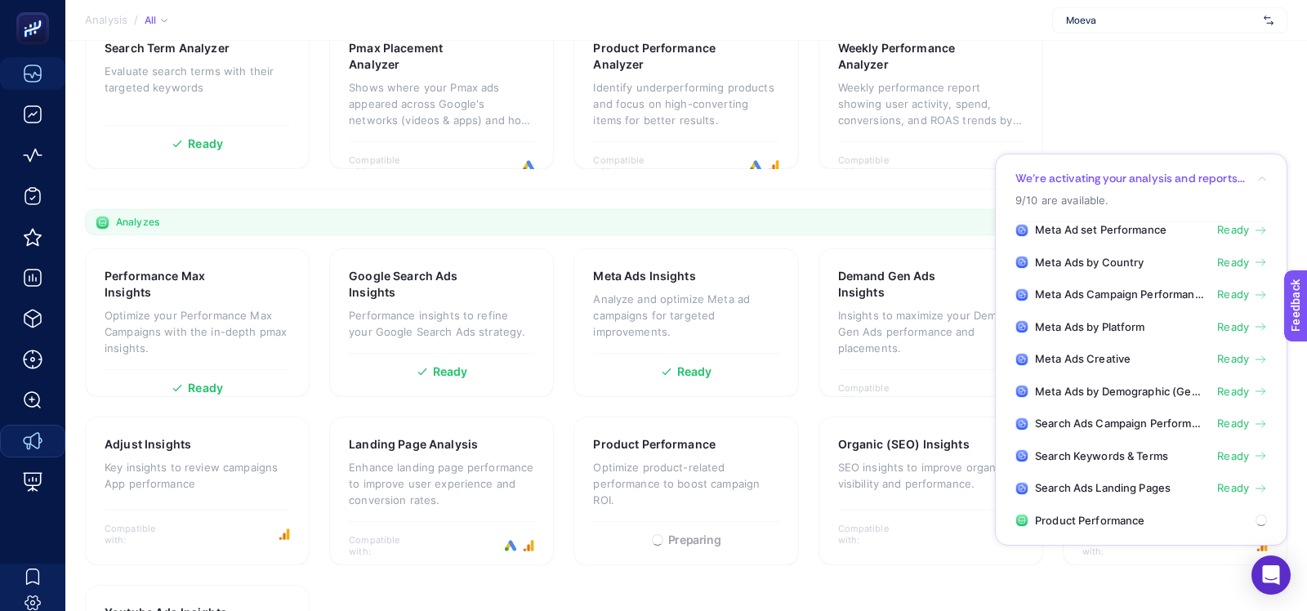
click at [1115, 483] on span "Search Ads Landing Pages" at bounding box center [1103, 488] width 136 height 16
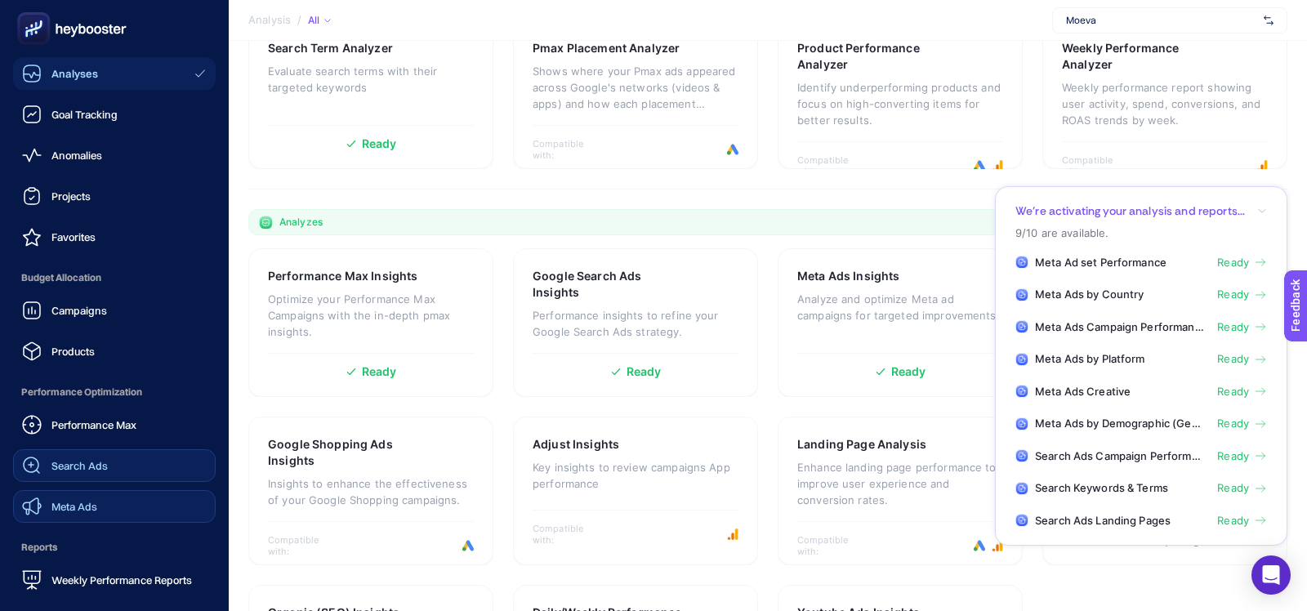
click at [48, 470] on div "Search Ads" at bounding box center [65, 466] width 86 height 20
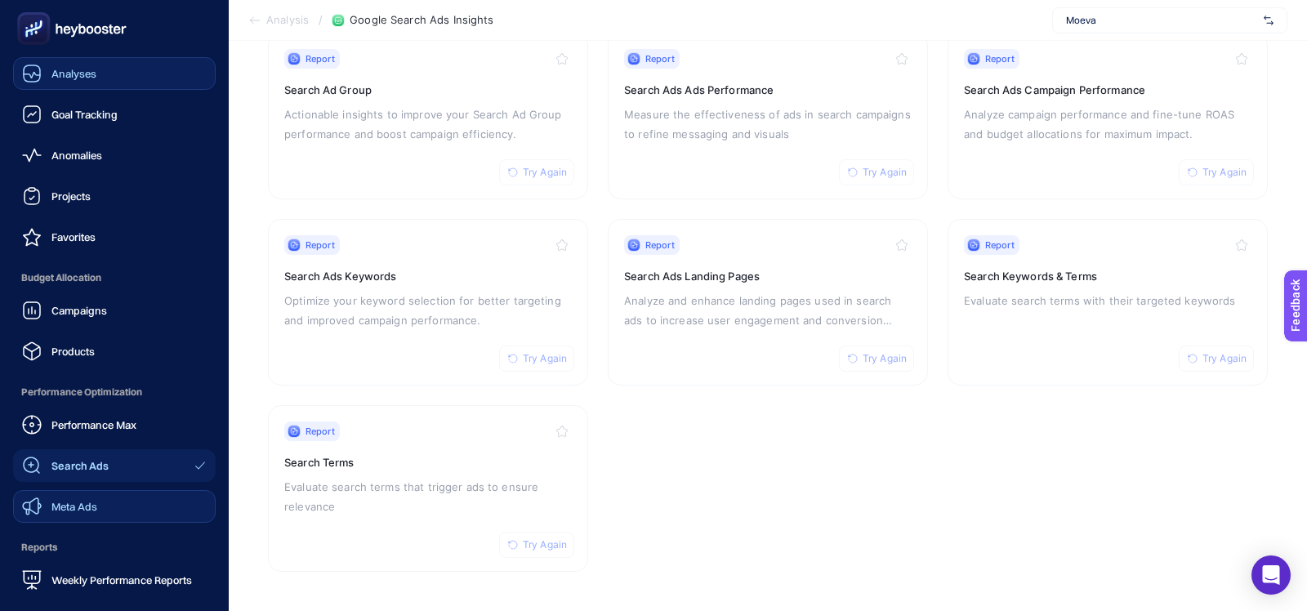
scroll to position [190, 0]
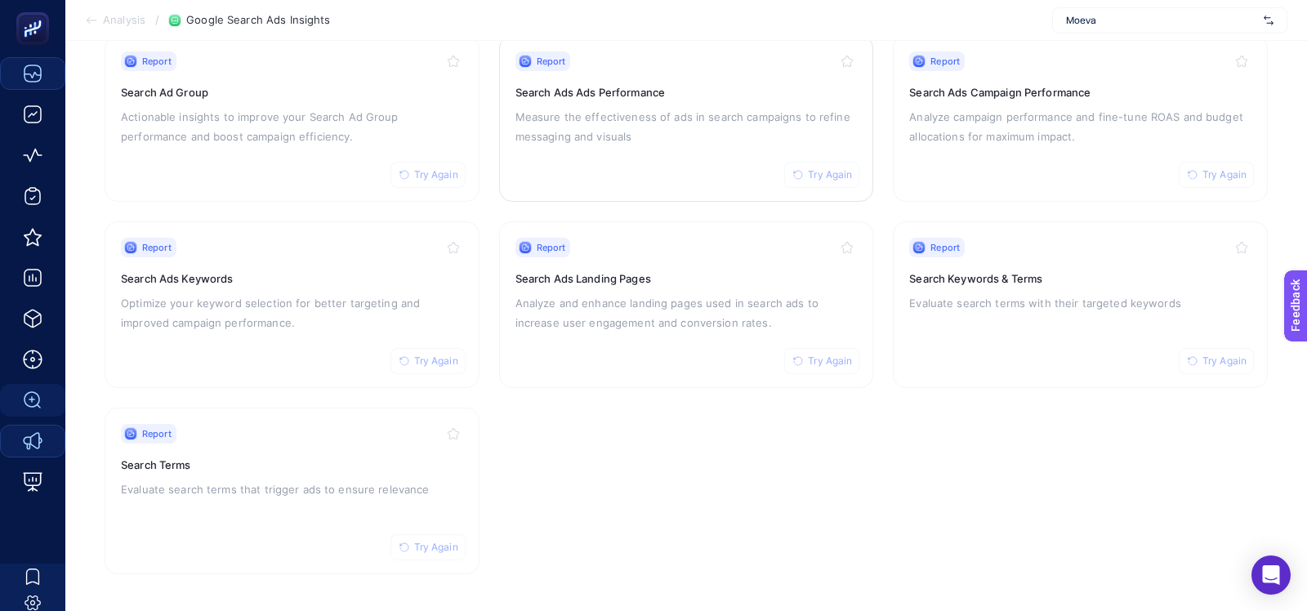
click at [631, 128] on p "Measure the effectiveness of ads in search campaigns to refine messaging and vi…" at bounding box center [686, 126] width 342 height 39
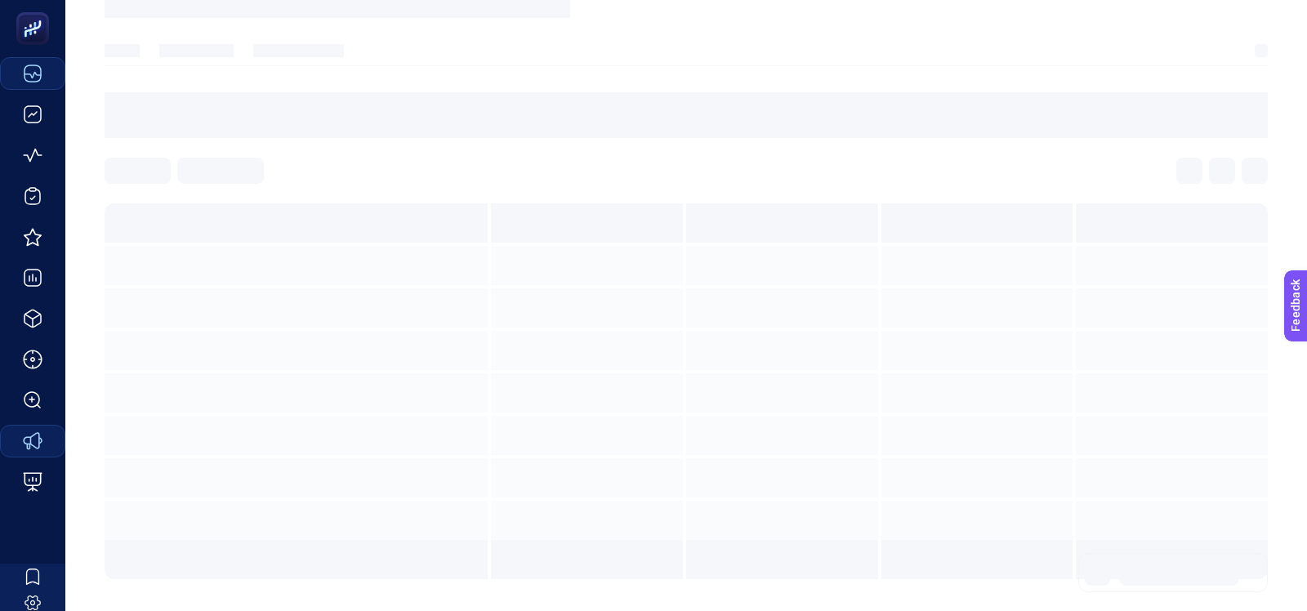
scroll to position [6, 0]
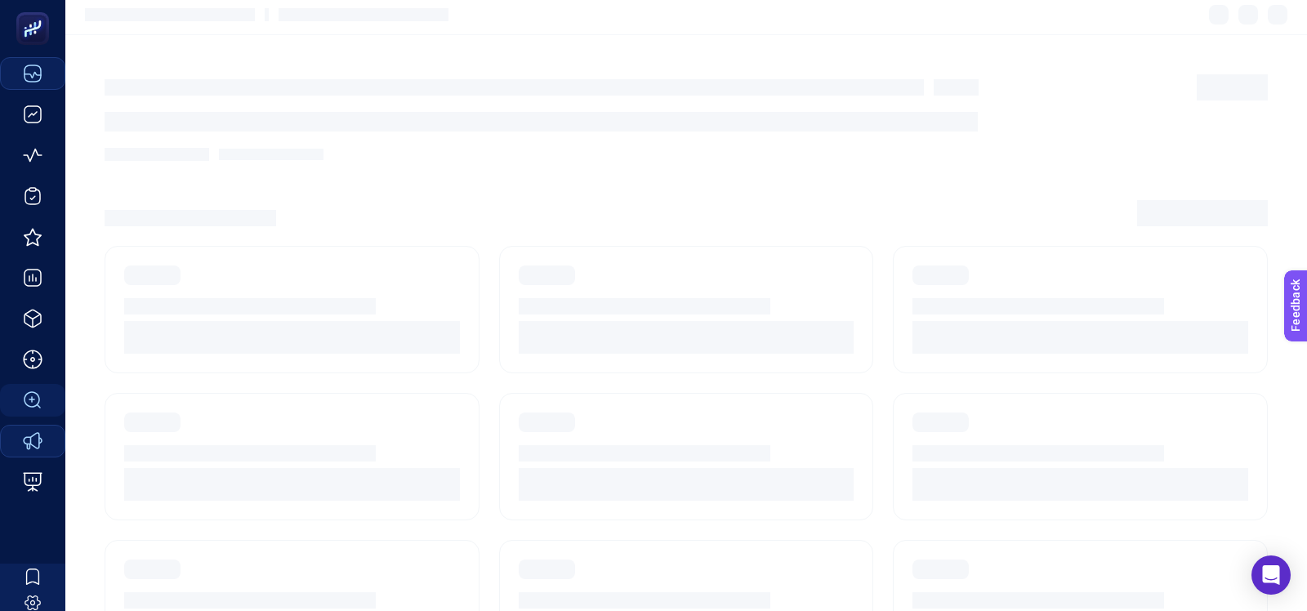
scroll to position [190, 0]
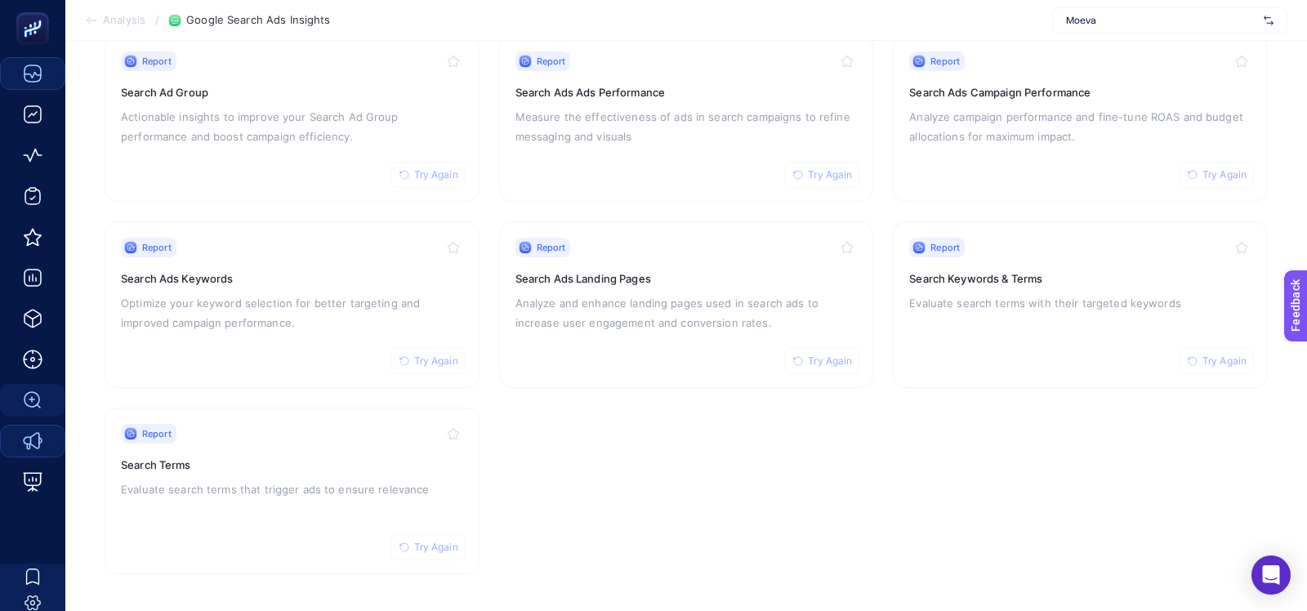
click at [1092, 24] on span "Moeva" at bounding box center [1161, 20] width 191 height 13
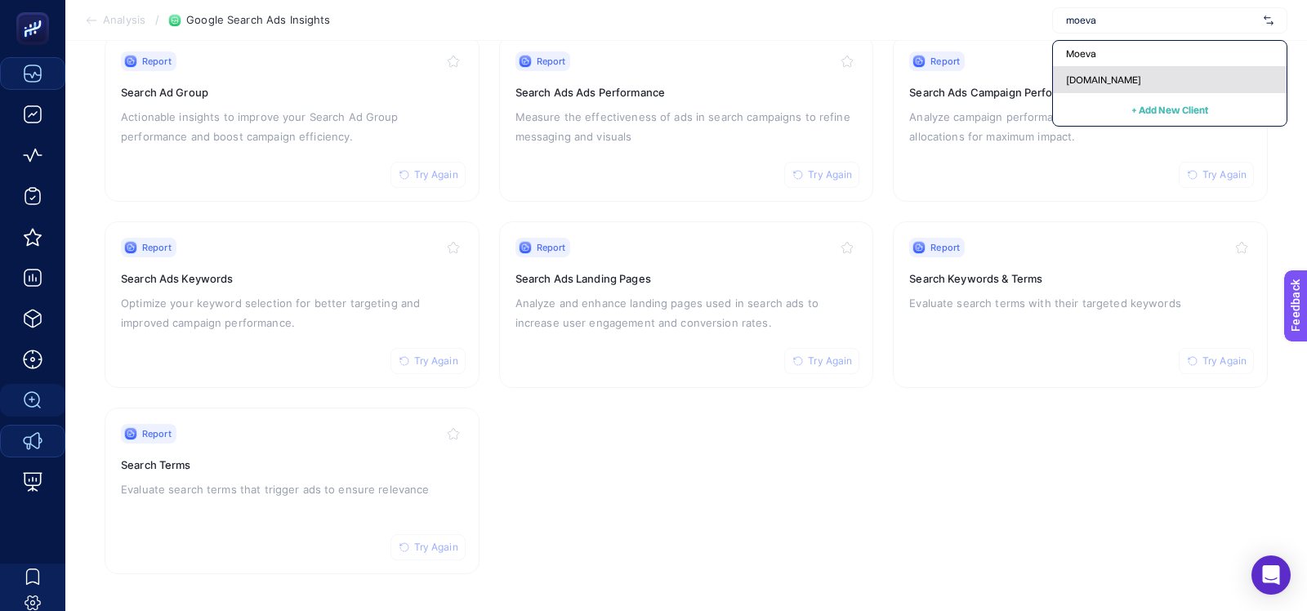
type input "moeva"
click at [1085, 87] on div "[DOMAIN_NAME]" at bounding box center [1170, 80] width 234 height 26
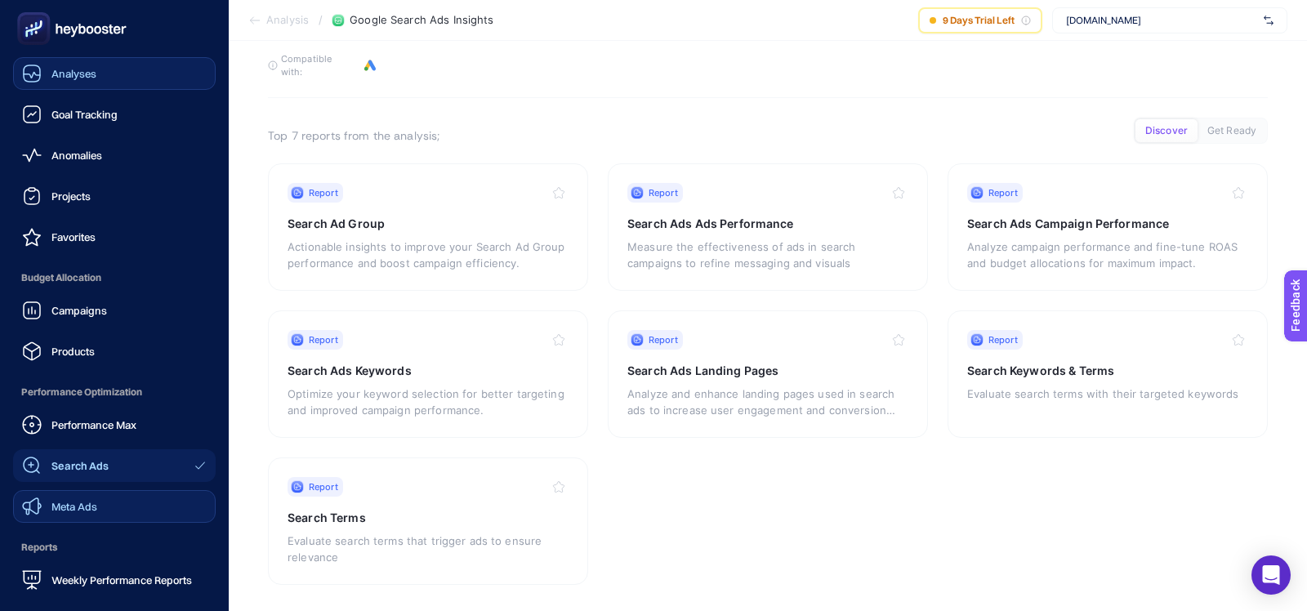
scroll to position [142, 0]
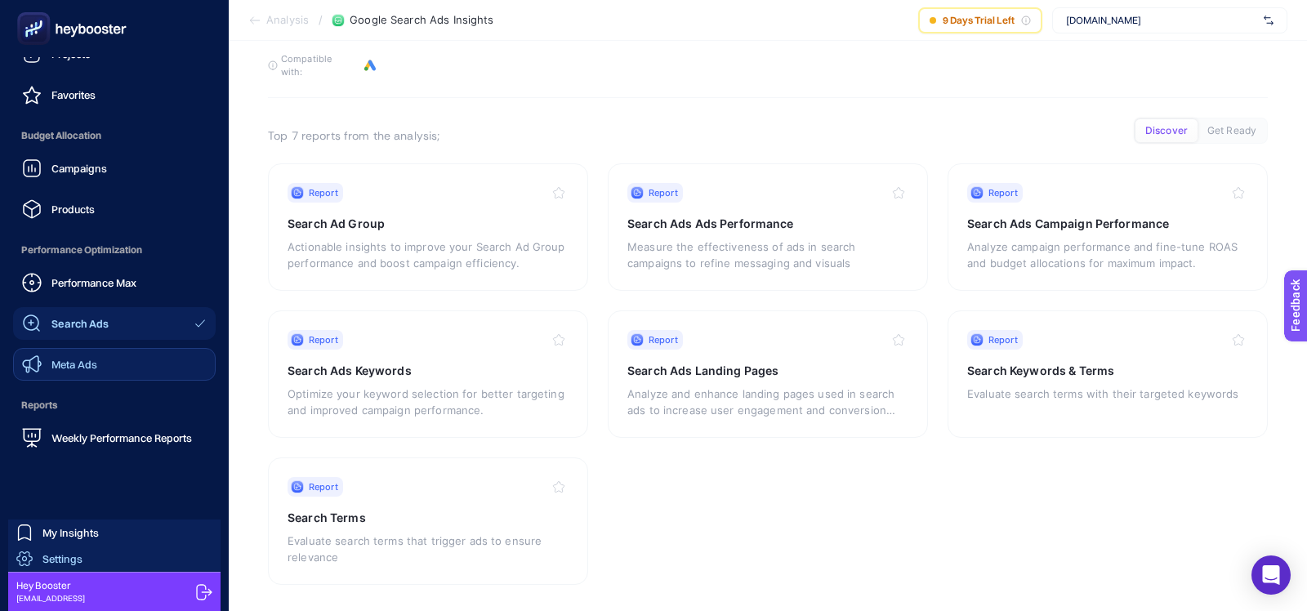
click at [42, 556] on span "Settings" at bounding box center [62, 558] width 40 height 13
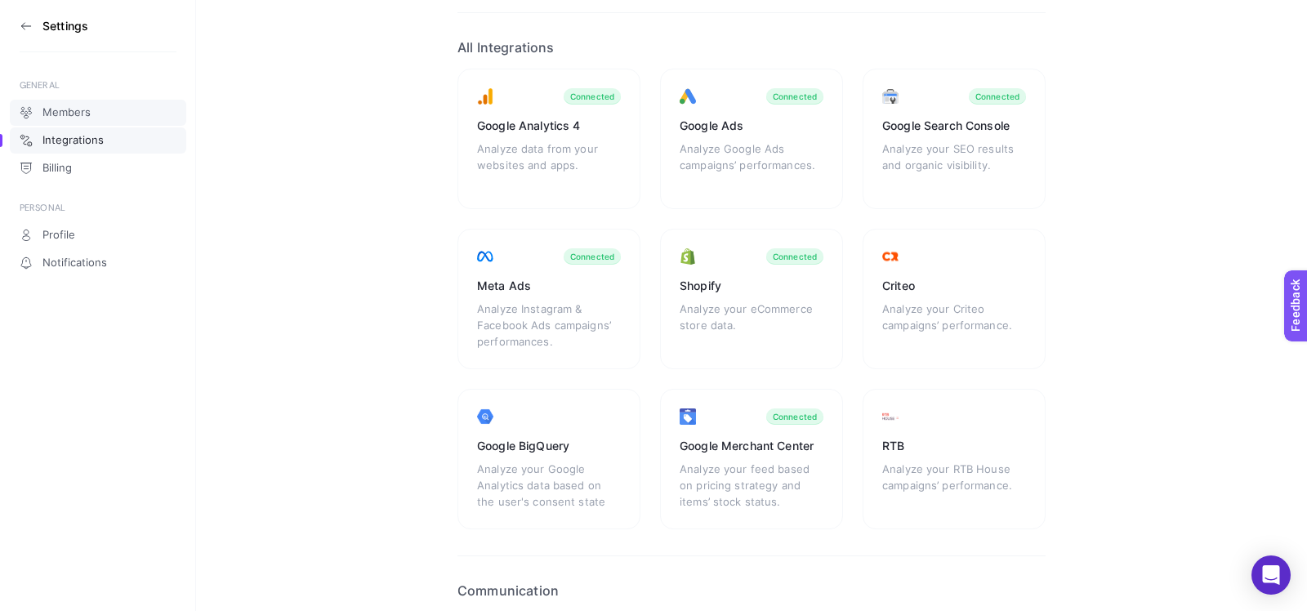
click at [79, 115] on span "Members" at bounding box center [66, 112] width 48 height 13
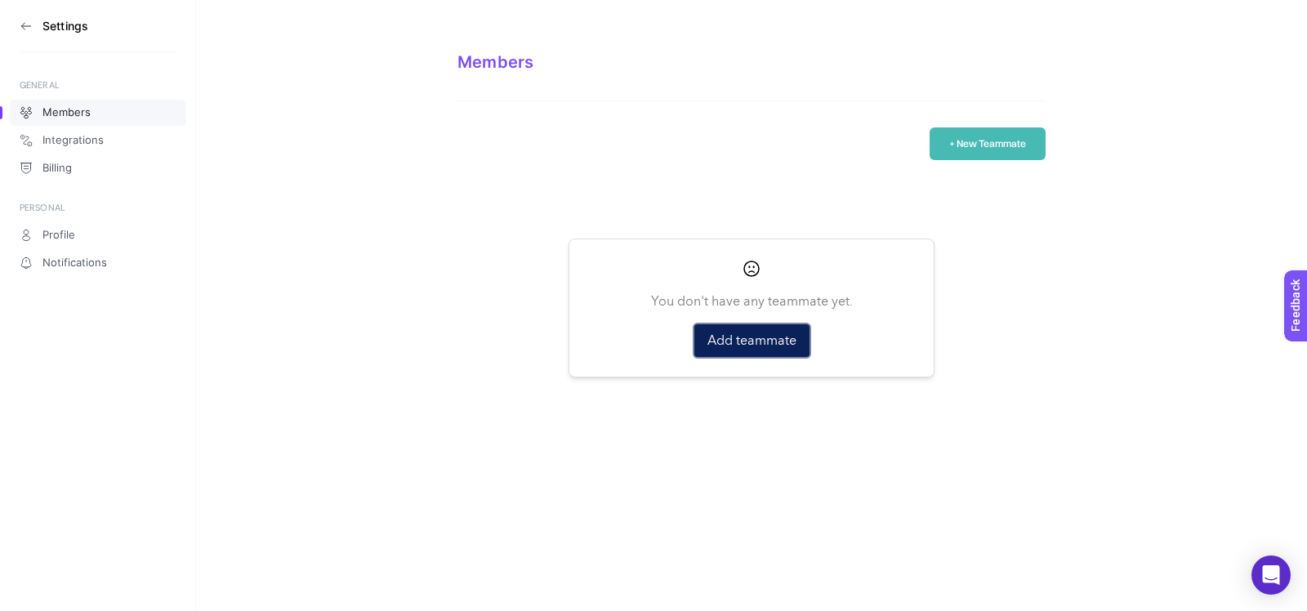
click at [710, 353] on button "Add teammate" at bounding box center [751, 340] width 115 height 33
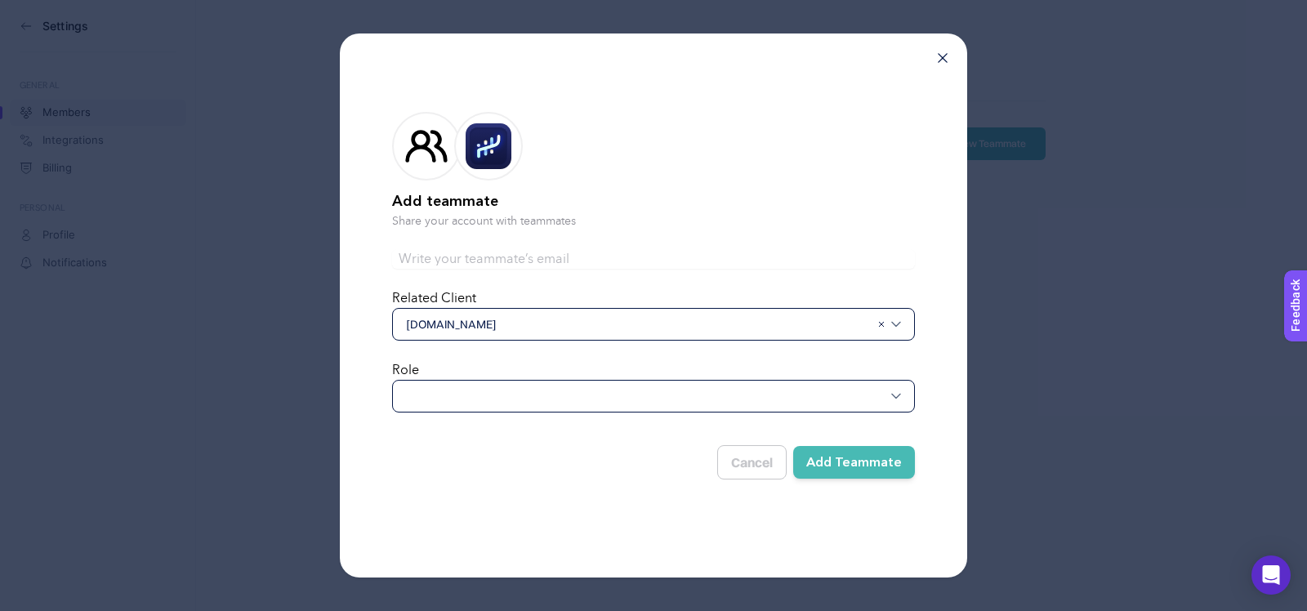
click at [652, 398] on div at bounding box center [653, 396] width 523 height 33
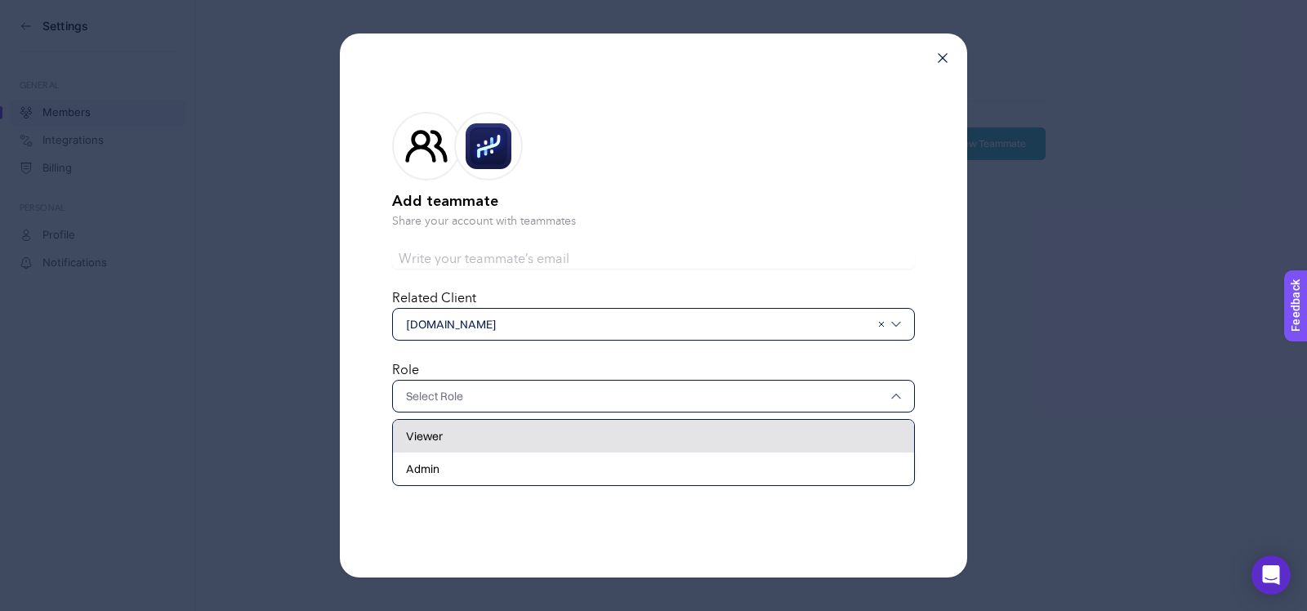
click at [630, 439] on div "Viewer" at bounding box center [653, 436] width 521 height 33
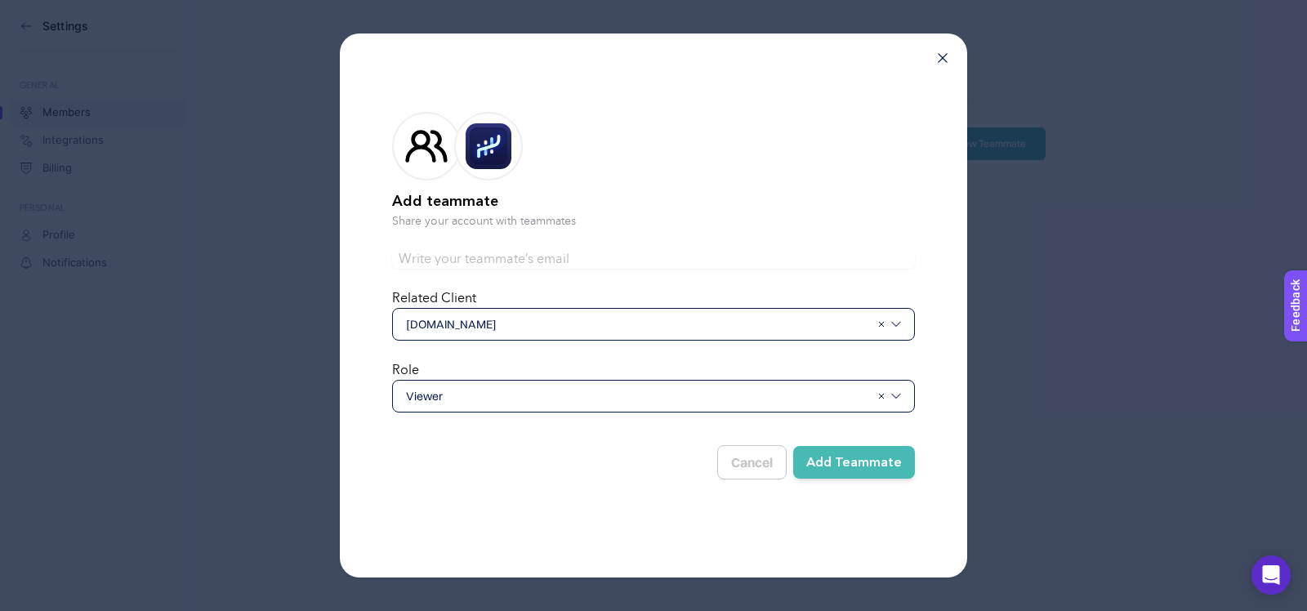
click at [626, 403] on span "Viewer" at bounding box center [638, 396] width 464 height 16
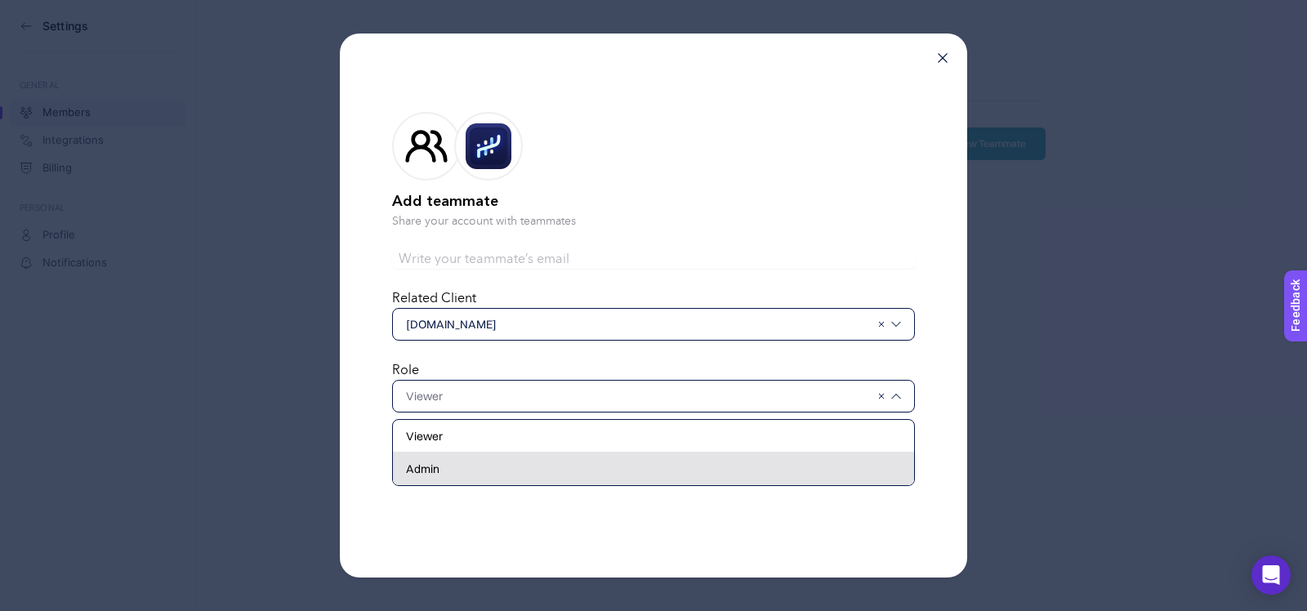
click at [607, 469] on div "Admin" at bounding box center [653, 468] width 521 height 33
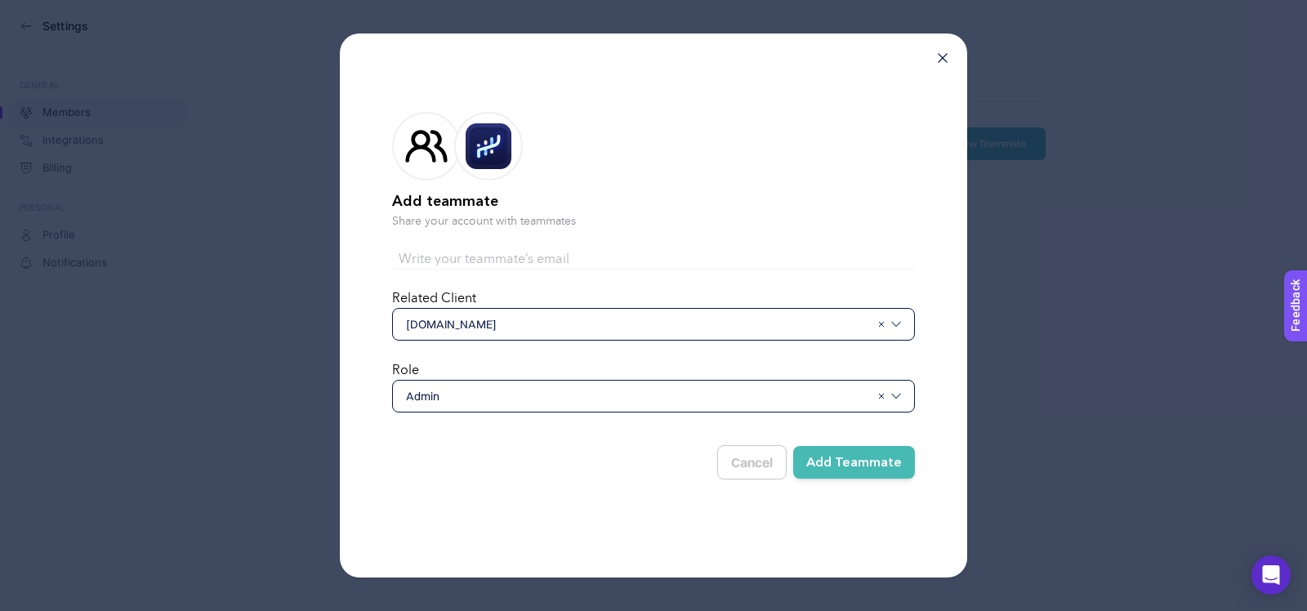
click at [617, 257] on input "text" at bounding box center [653, 259] width 523 height 20
type input "[EMAIL_ADDRESS][DOMAIN_NAME]"
click at [836, 461] on button "Add Teammate" at bounding box center [854, 462] width 122 height 33
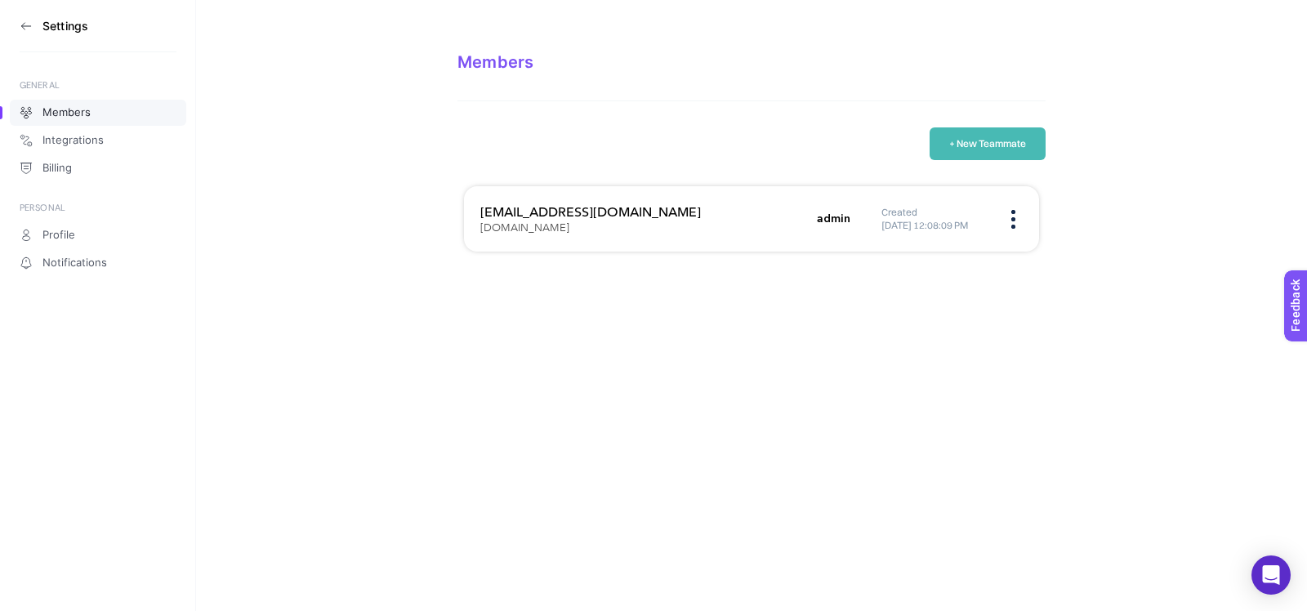
click at [24, 24] on icon at bounding box center [26, 26] width 13 height 13
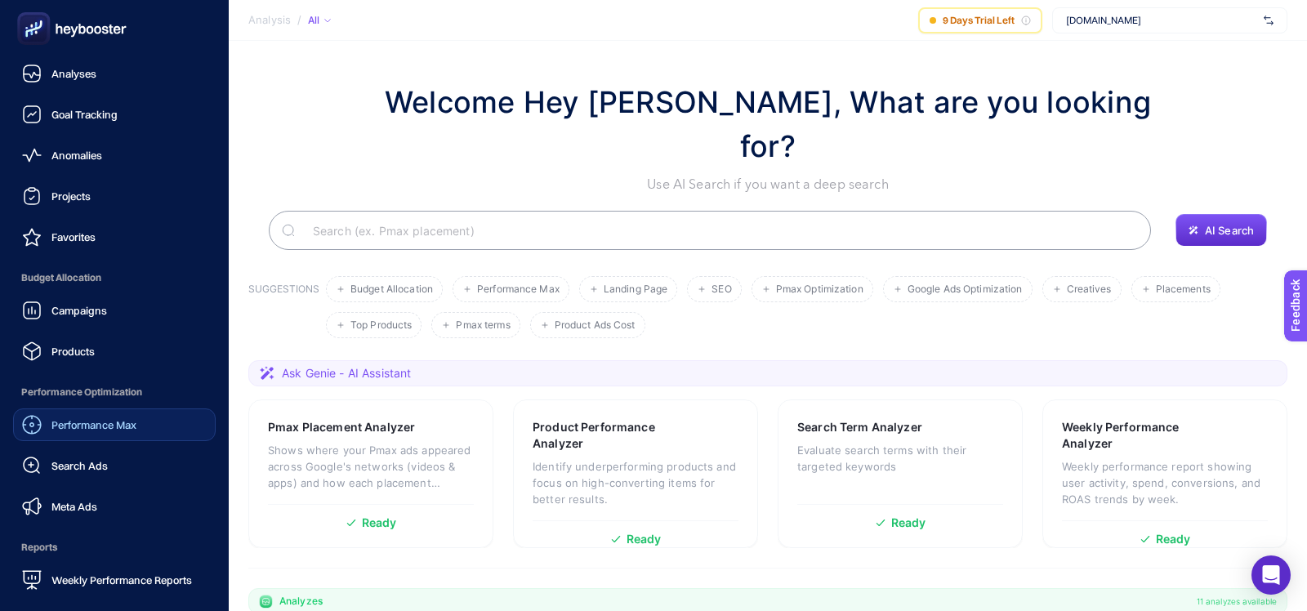
click at [87, 431] on div "Performance Max" at bounding box center [79, 425] width 114 height 20
